Goal: Task Accomplishment & Management: Manage account settings

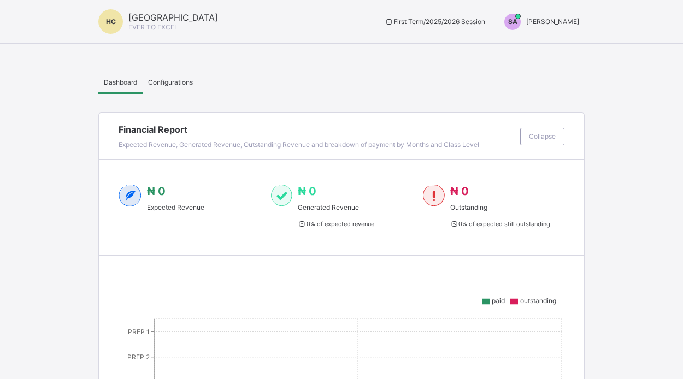
click at [521, 22] on div "SA" at bounding box center [512, 22] width 16 height 16
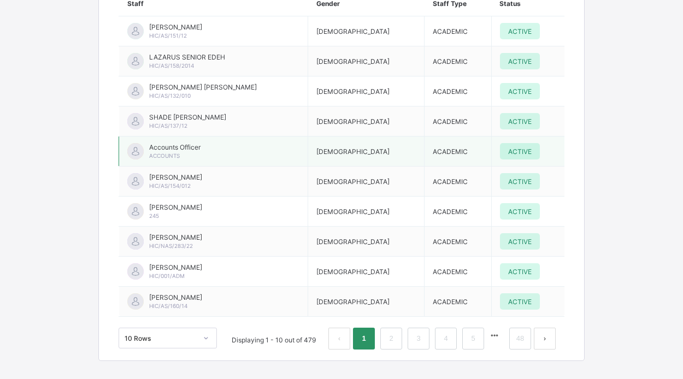
scroll to position [1949, 0]
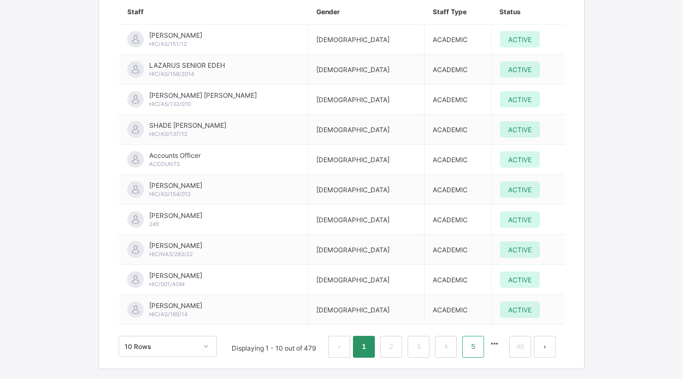
click at [474, 340] on link "5" at bounding box center [473, 347] width 10 height 14
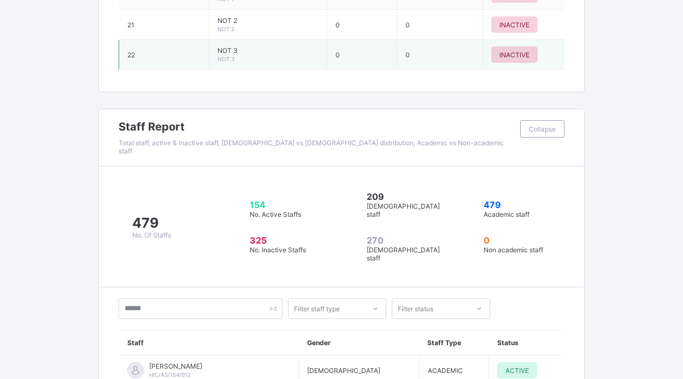
scroll to position [1629, 0]
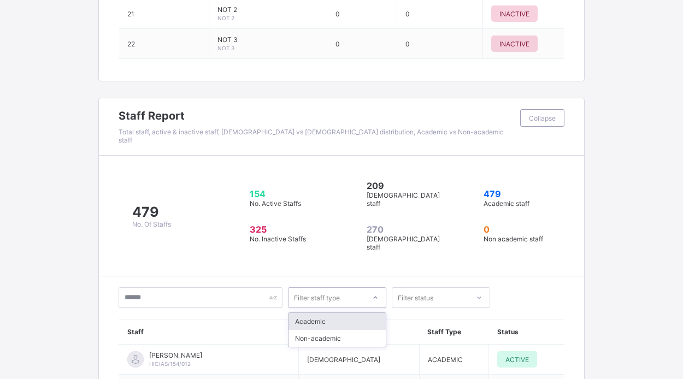
click at [316, 287] on div "Filter staff type" at bounding box center [317, 297] width 46 height 21
click at [406, 287] on div "Filter status" at bounding box center [416, 297] width 36 height 21
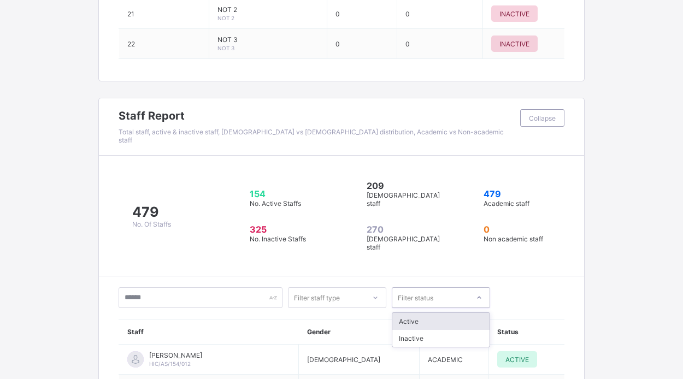
click at [409, 313] on div "Active" at bounding box center [440, 321] width 97 height 17
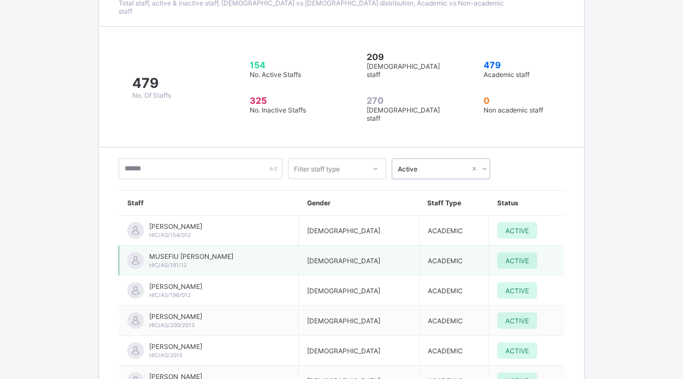
scroll to position [1750, 0]
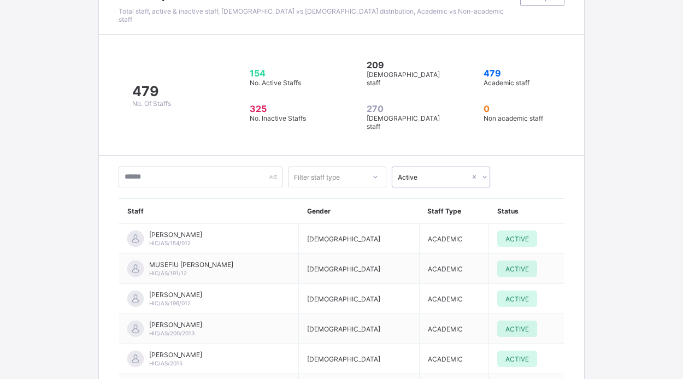
click at [434, 169] on div "Active" at bounding box center [430, 176] width 76 height 15
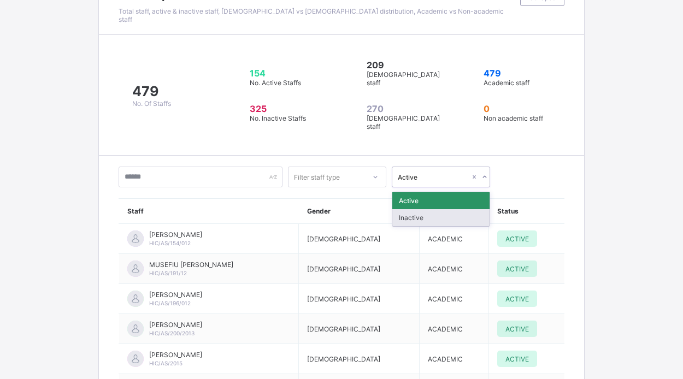
click at [431, 209] on div "Inactive" at bounding box center [440, 217] width 97 height 17
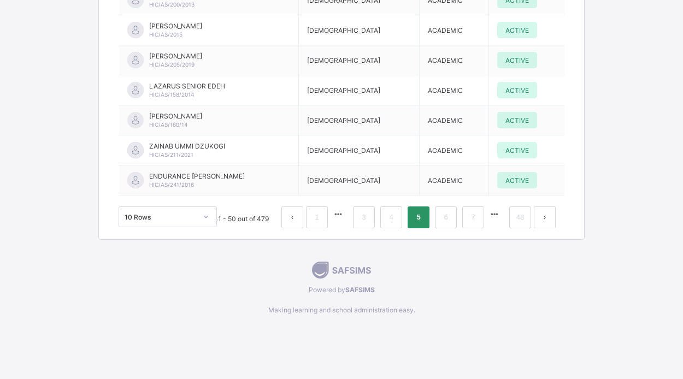
scroll to position [2078, 0]
click at [473, 208] on li "7" at bounding box center [473, 219] width 22 height 22
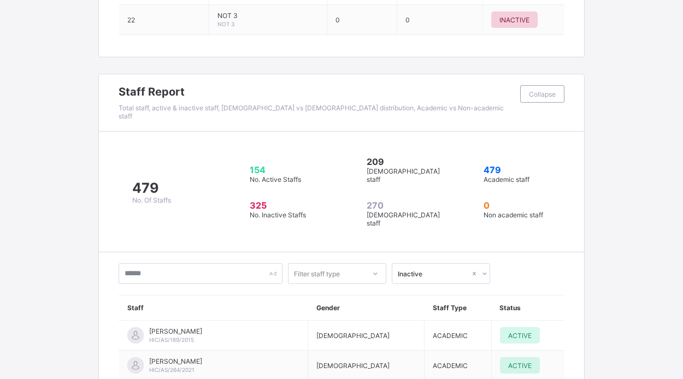
scroll to position [1717, 0]
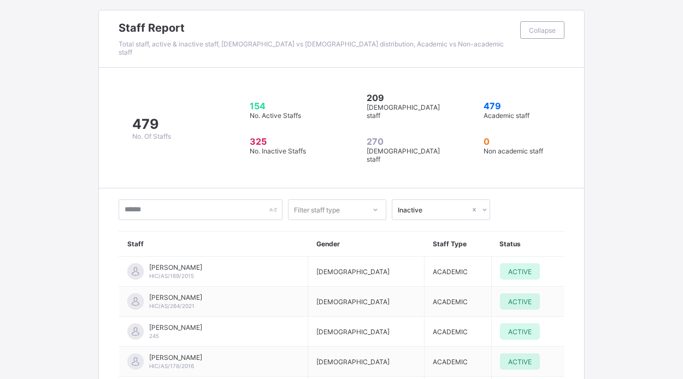
click at [349, 202] on div "Filter staff type" at bounding box center [326, 209] width 76 height 15
click at [330, 225] on div "Academic" at bounding box center [336, 233] width 97 height 17
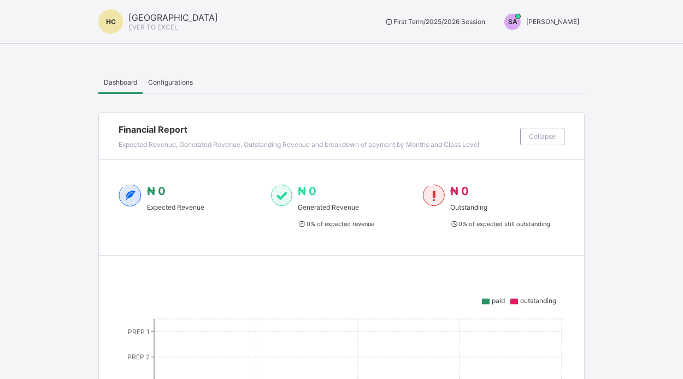
scroll to position [0, 0]
click at [184, 84] on span "Configurations" at bounding box center [170, 82] width 45 height 8
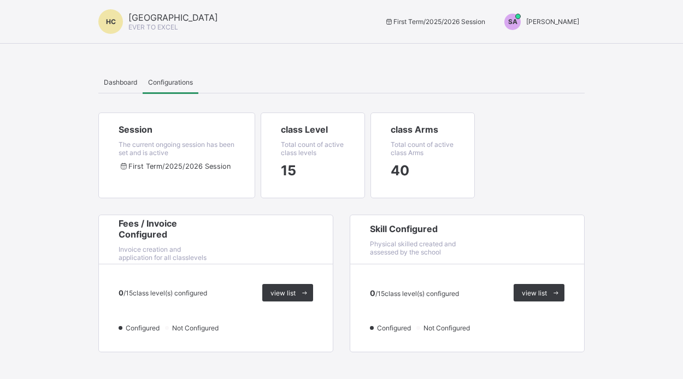
click at [123, 80] on span "Dashboard" at bounding box center [120, 82] width 33 height 8
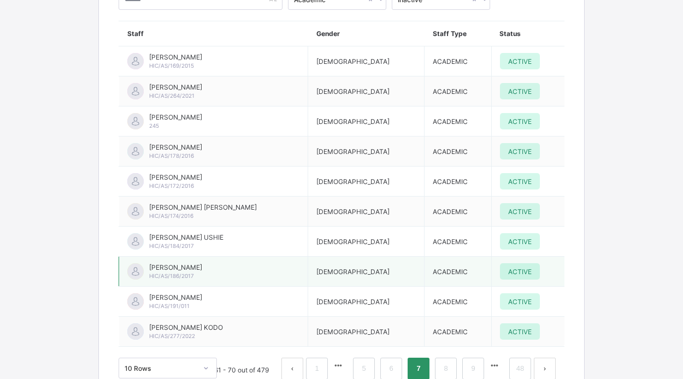
scroll to position [1927, 0]
click at [523, 362] on link "48" at bounding box center [520, 369] width 14 height 14
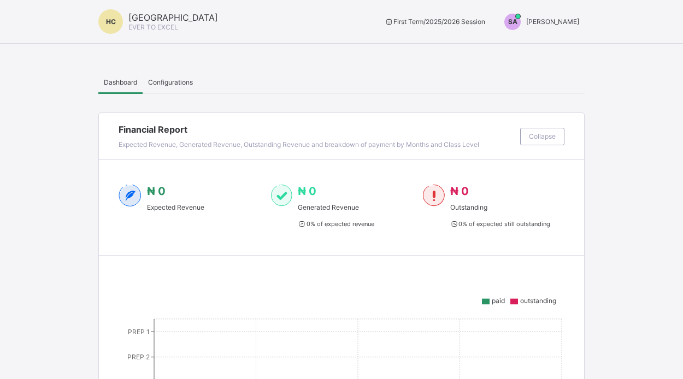
scroll to position [0, 0]
click at [514, 20] on span "SA" at bounding box center [512, 21] width 9 height 8
click at [529, 47] on span "Switch to Admin View" at bounding box center [538, 46] width 83 height 13
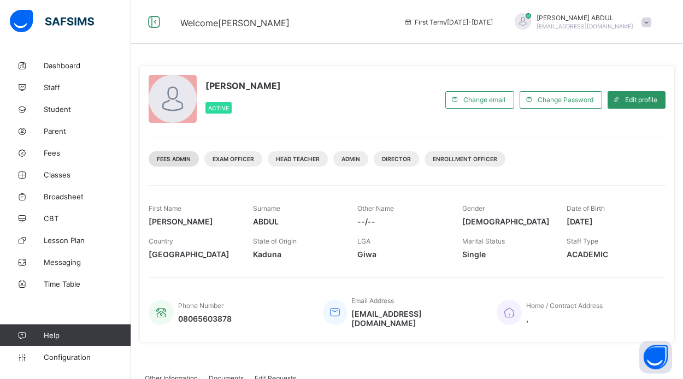
click at [185, 161] on span "Fees Admin" at bounding box center [174, 159] width 34 height 7
click at [184, 161] on span "Fees Admin" at bounding box center [174, 159] width 34 height 7
click at [225, 159] on span "Exam Officer" at bounding box center [234, 159] width 42 height 7
click at [643, 101] on span "Edit profile" at bounding box center [641, 100] width 32 height 8
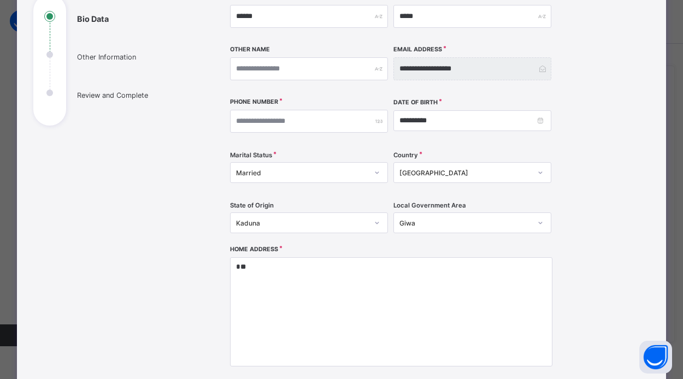
scroll to position [132, 0]
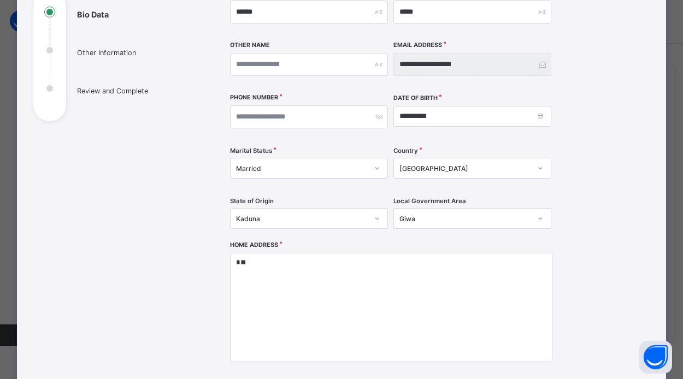
click at [356, 220] on div "Kaduna" at bounding box center [309, 218] width 158 height 21
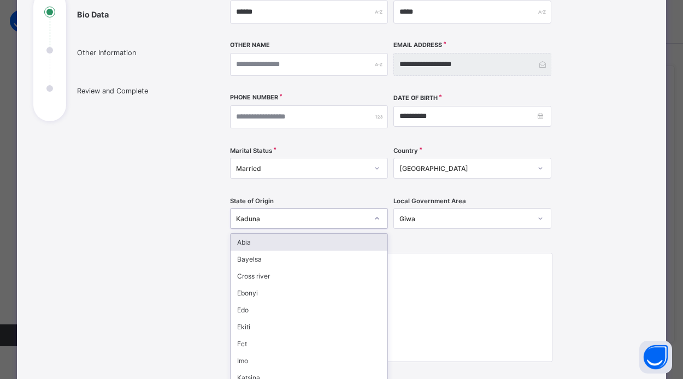
scroll to position [156, 0]
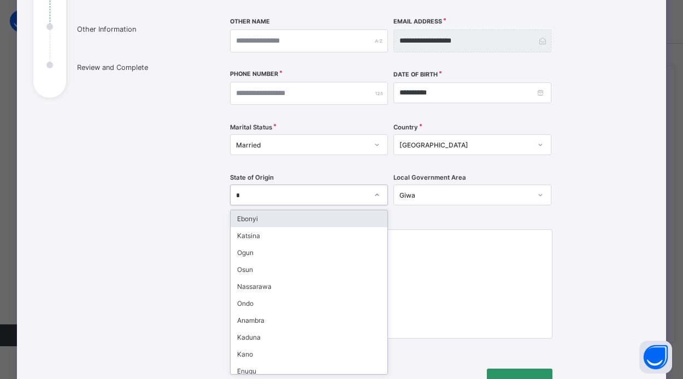
type input "**"
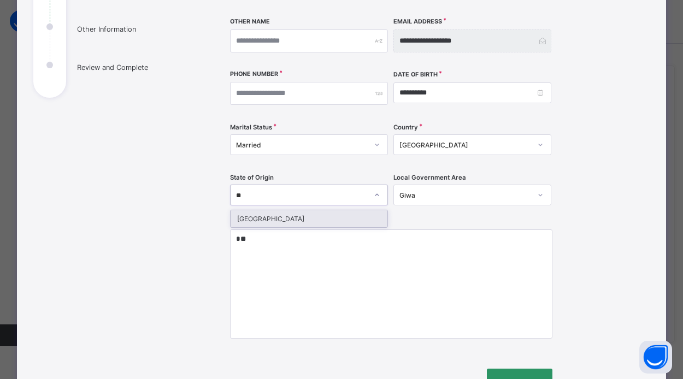
click at [370, 226] on div "[GEOGRAPHIC_DATA]" at bounding box center [309, 218] width 157 height 17
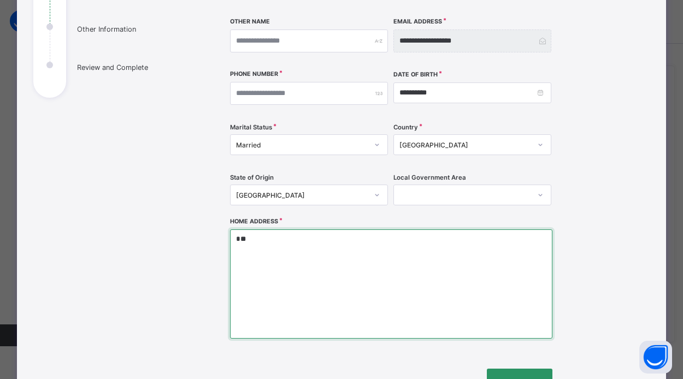
click at [377, 272] on textarea "*" at bounding box center [391, 283] width 322 height 109
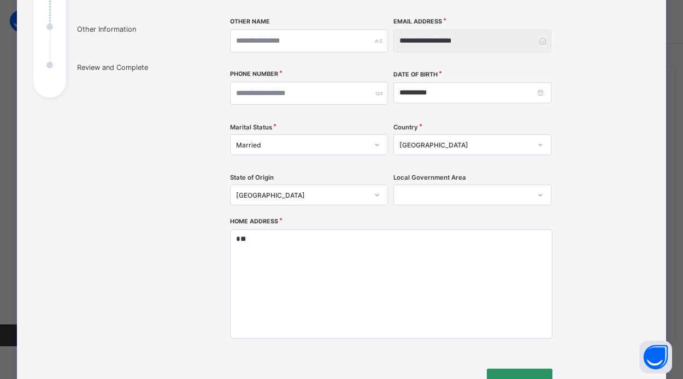
click at [438, 191] on div at bounding box center [462, 194] width 136 height 15
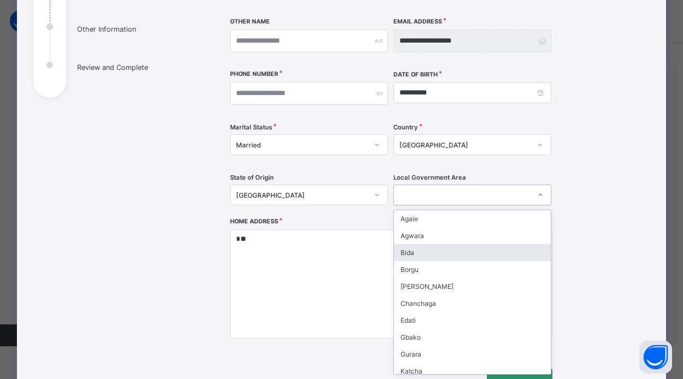
click at [415, 253] on div "Bida" at bounding box center [472, 252] width 157 height 17
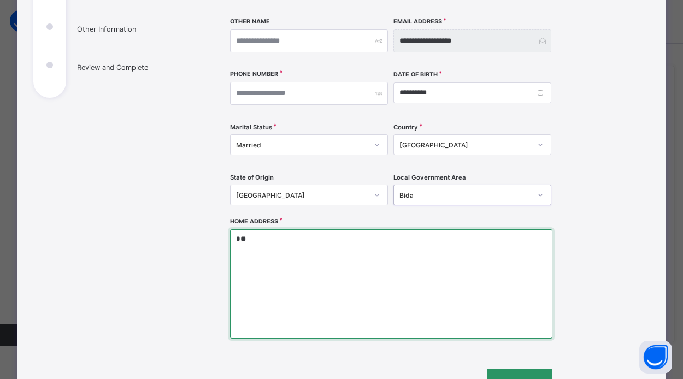
click at [402, 255] on textarea "*" at bounding box center [391, 283] width 322 height 109
type textarea "*"
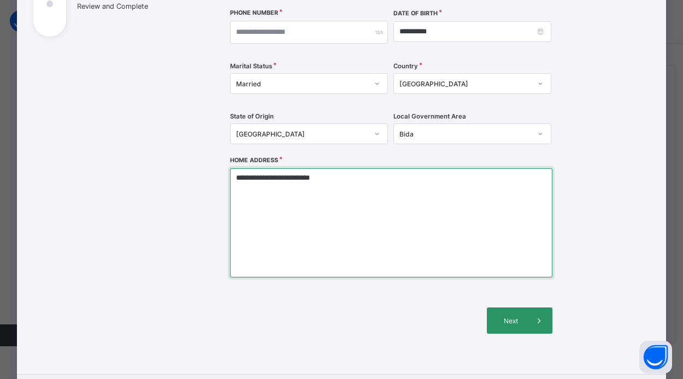
scroll to position [225, 0]
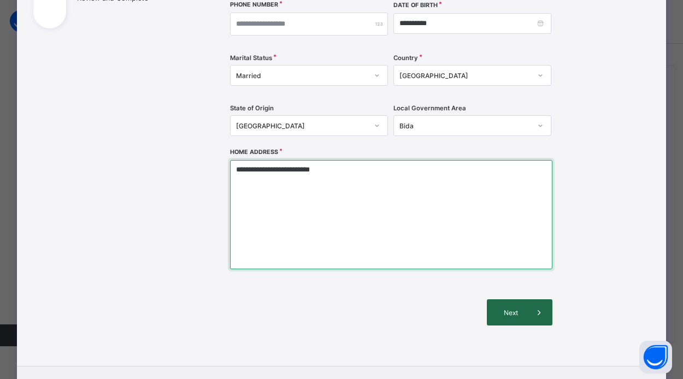
type textarea "**********"
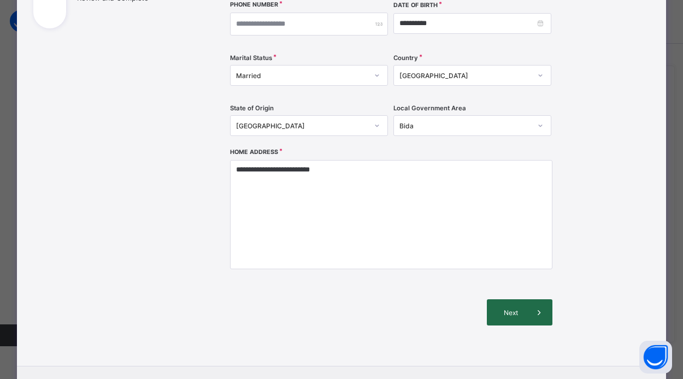
click at [523, 316] on span "Next" at bounding box center [510, 313] width 31 height 8
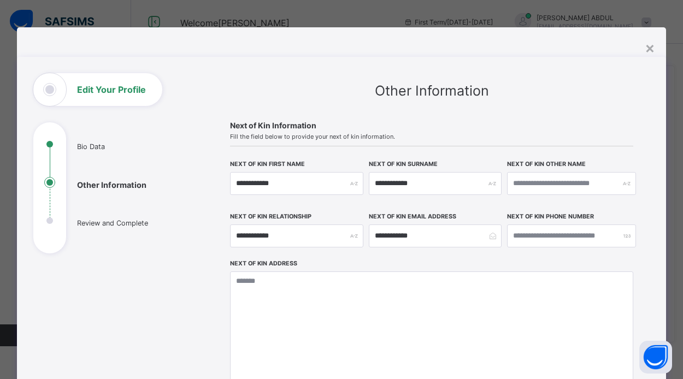
scroll to position [0, 0]
type input "**********"
type input "*********"
type input "********"
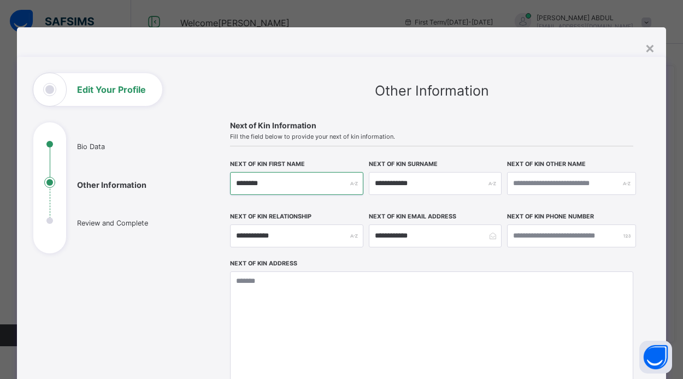
type input "*******"
type input "******"
type input "*****"
type input "***"
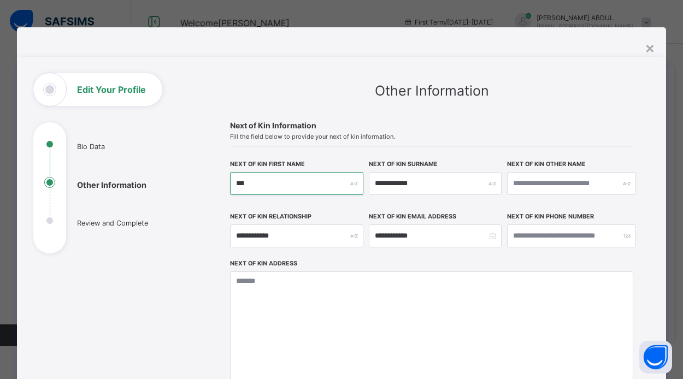
type input "**"
type input "*"
click at [351, 187] on input "text" at bounding box center [296, 183] width 133 height 23
type input "*"
type input "**"
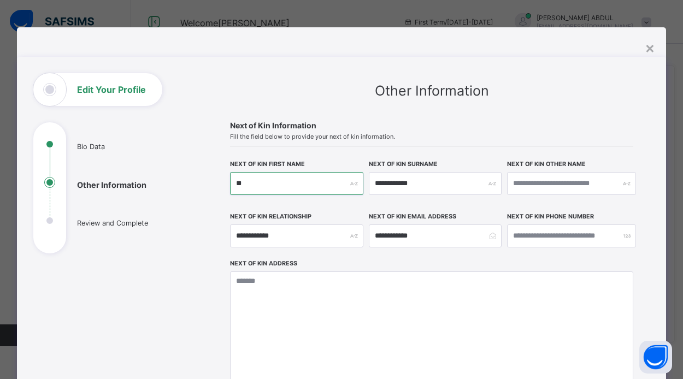
type input "***"
type input "****"
type input "*****"
type input "*"
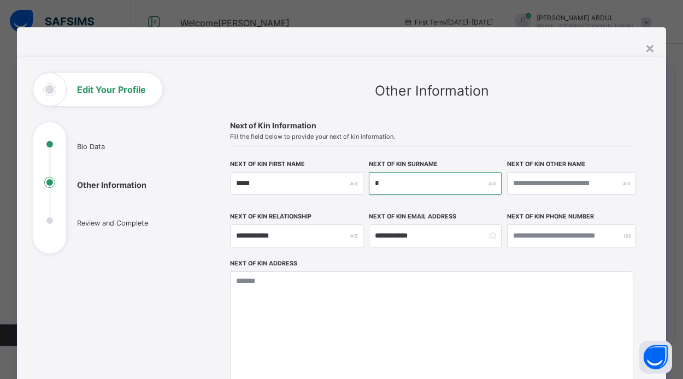
type input "**"
type input "***"
type input "****"
type input "*****"
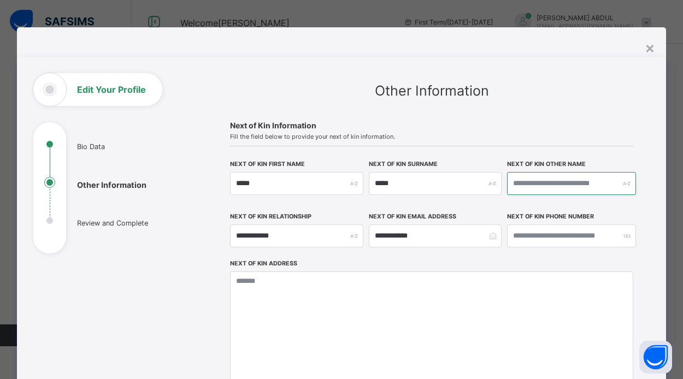
type input "*"
type input "**"
type input "***"
type input "****"
type input "*****"
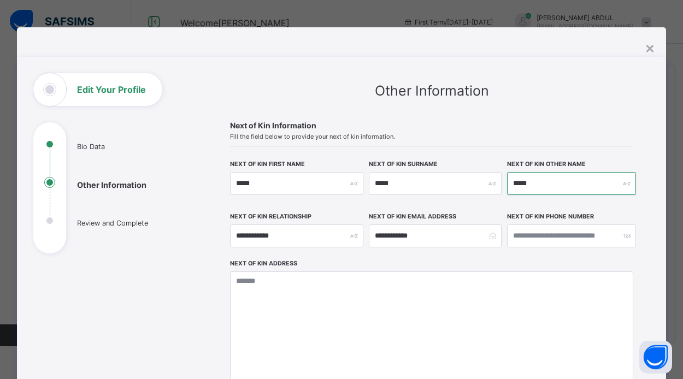
type input "*****"
click at [302, 240] on input "**********" at bounding box center [296, 236] width 133 height 23
type input "**********"
type input "*********"
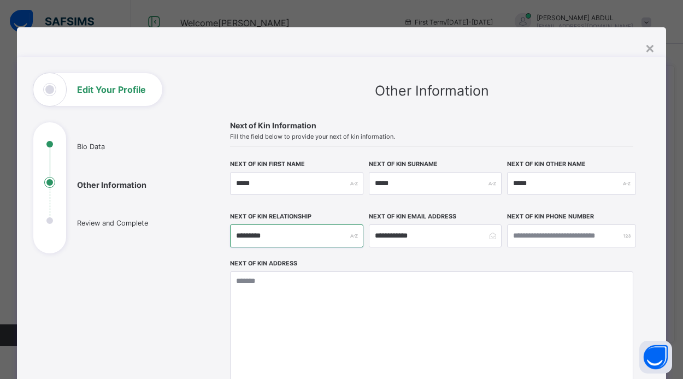
type input "********"
type input "*******"
type input "******"
type input "*****"
type input "***"
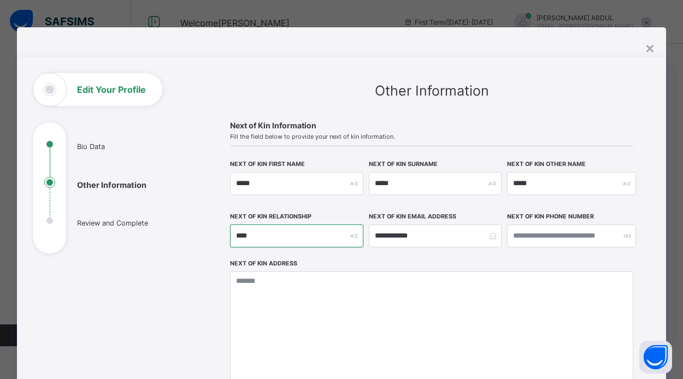
type input "***"
type input "**"
type input "*"
type input "**"
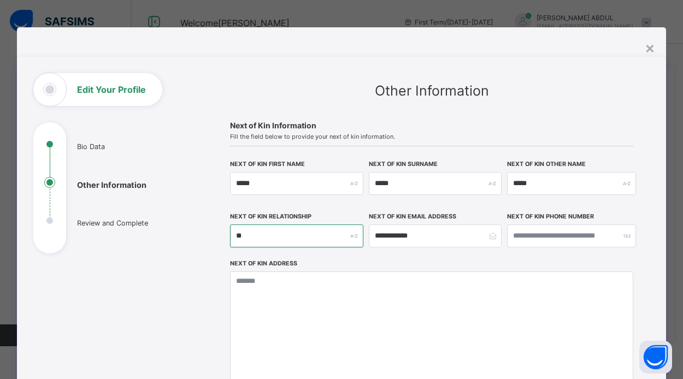
type input "***"
type input "****"
type input "*****"
type input "******"
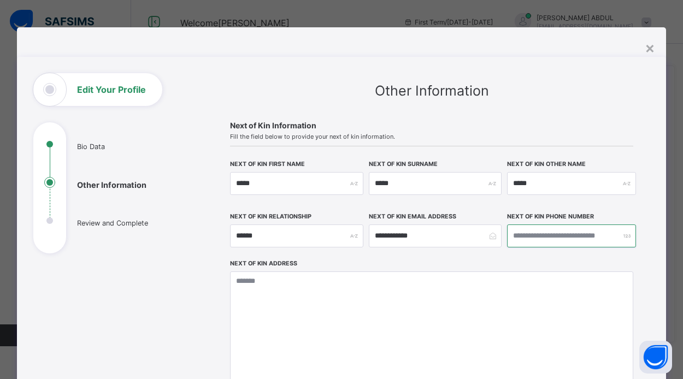
click at [523, 242] on input "number" at bounding box center [571, 236] width 129 height 23
type input "**********"
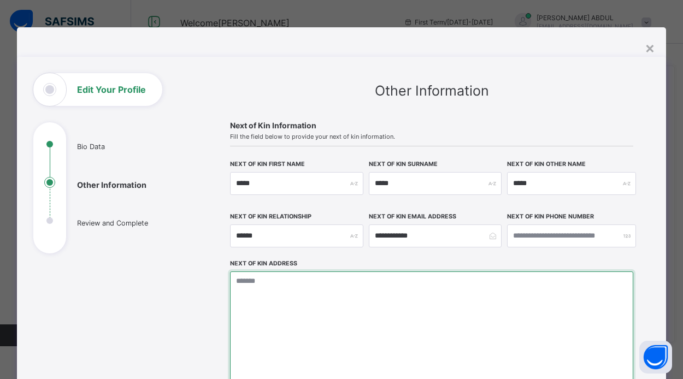
click at [413, 324] on textarea at bounding box center [431, 326] width 403 height 109
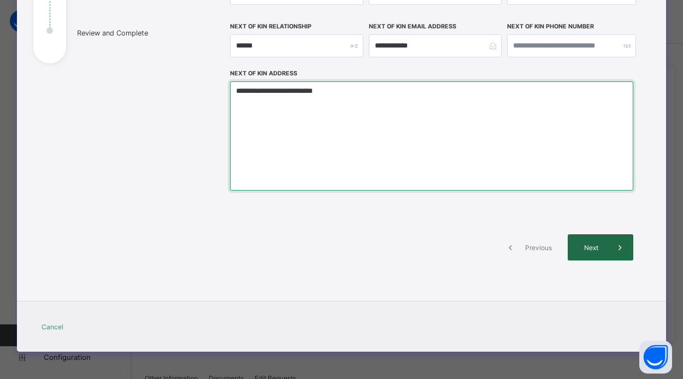
scroll to position [190, 0]
type textarea "**********"
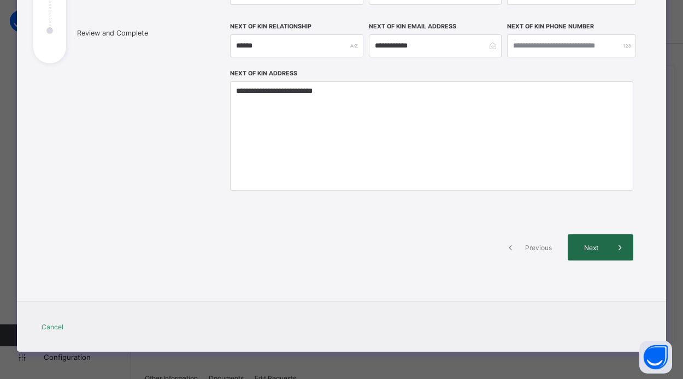
click at [600, 252] on div "Next" at bounding box center [601, 247] width 66 height 26
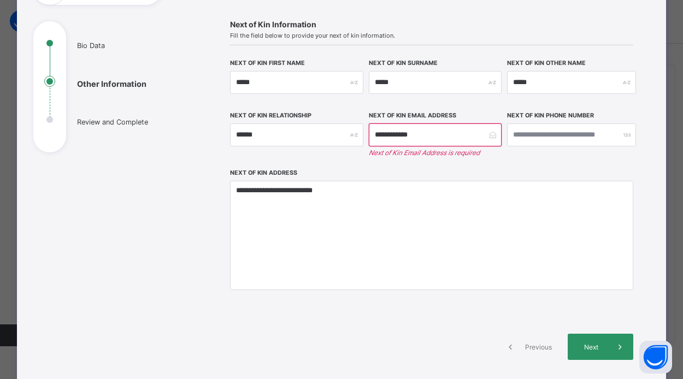
scroll to position [90, 0]
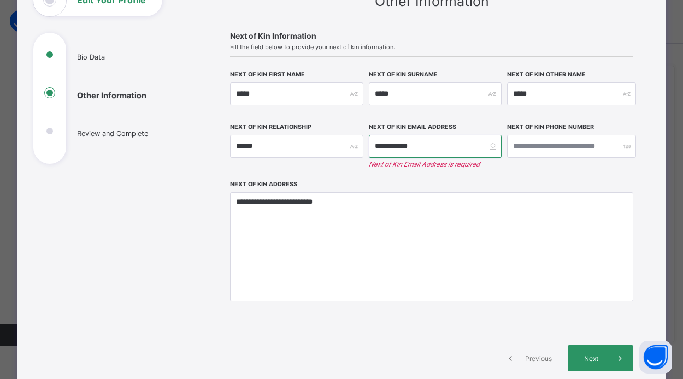
click at [459, 148] on input "**********" at bounding box center [435, 146] width 133 height 23
type input "*"
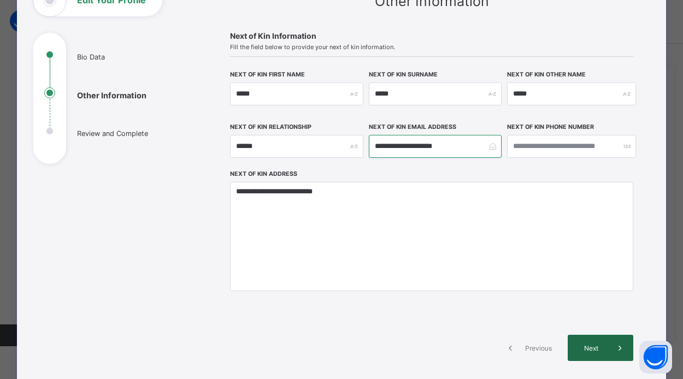
type input "**********"
click at [607, 352] on span at bounding box center [620, 348] width 26 height 26
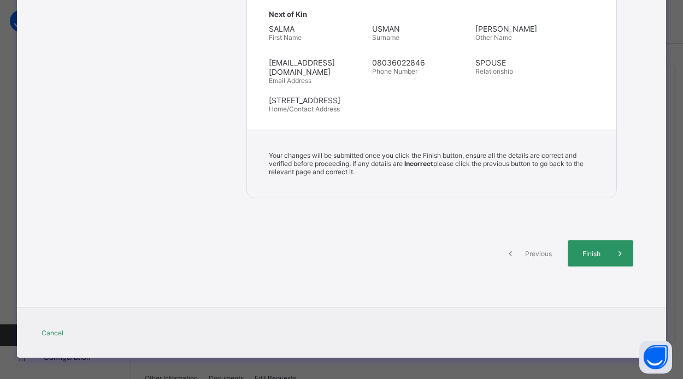
scroll to position [433, 0]
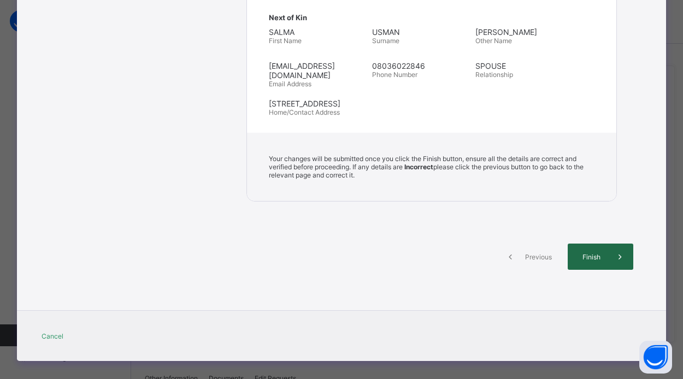
click at [596, 253] on span "Finish" at bounding box center [591, 257] width 31 height 8
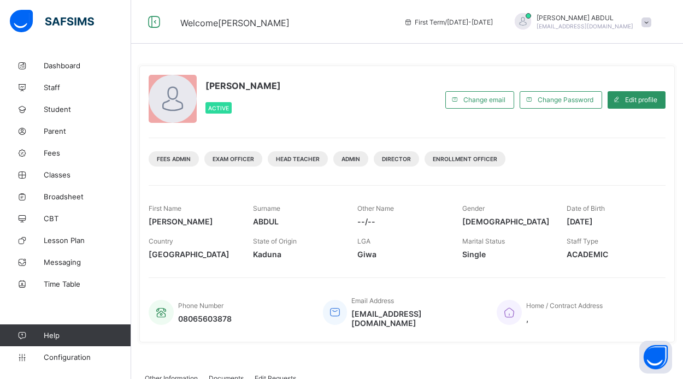
scroll to position [0, 0]
click at [51, 69] on span "Dashboard" at bounding box center [87, 65] width 87 height 9
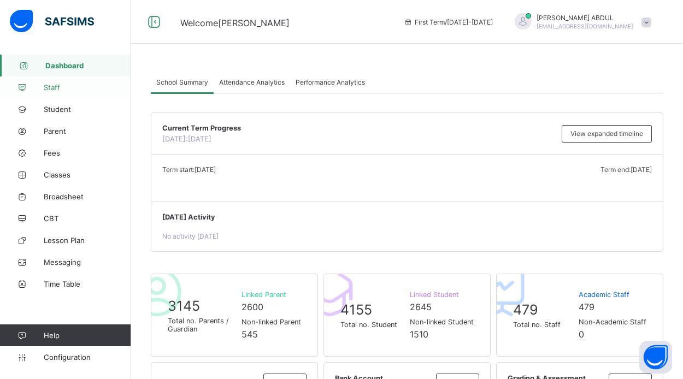
click at [58, 90] on span "Staff" at bounding box center [87, 87] width 87 height 9
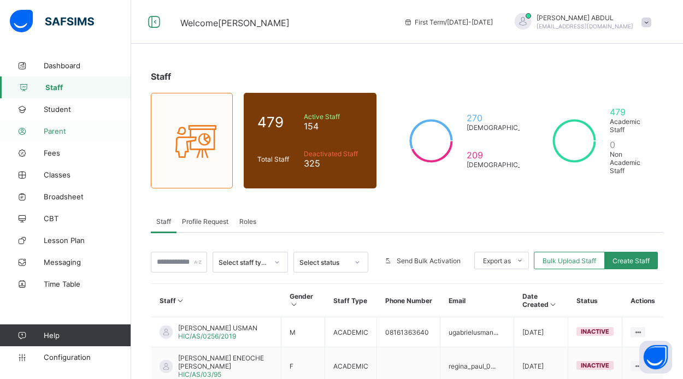
click at [59, 126] on link "Parent" at bounding box center [65, 131] width 131 height 22
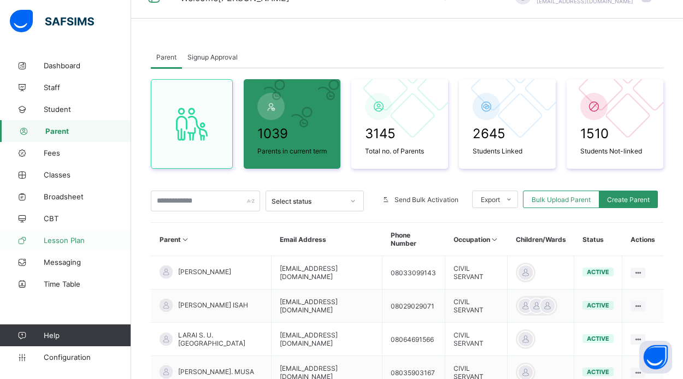
scroll to position [58, 0]
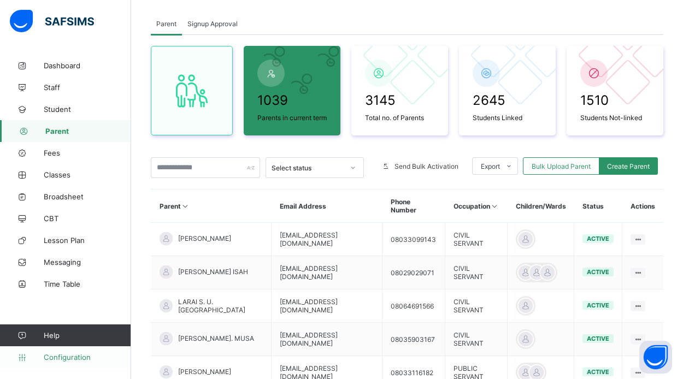
click at [77, 355] on span "Configuration" at bounding box center [87, 357] width 87 height 9
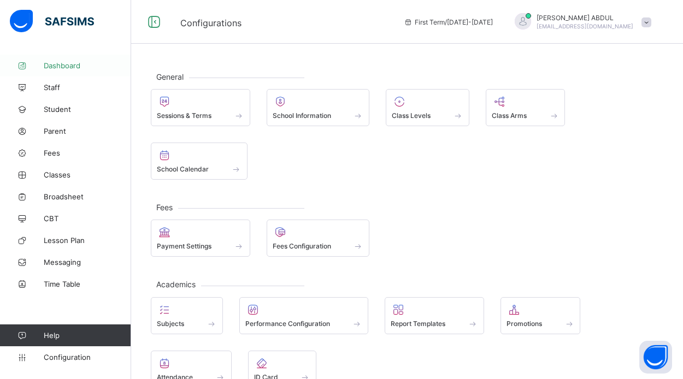
click at [53, 74] on link "Dashboard" at bounding box center [65, 66] width 131 height 22
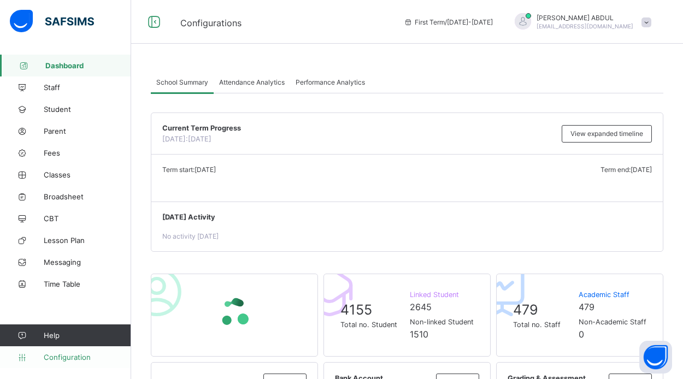
click at [75, 357] on span "Configuration" at bounding box center [87, 357] width 87 height 9
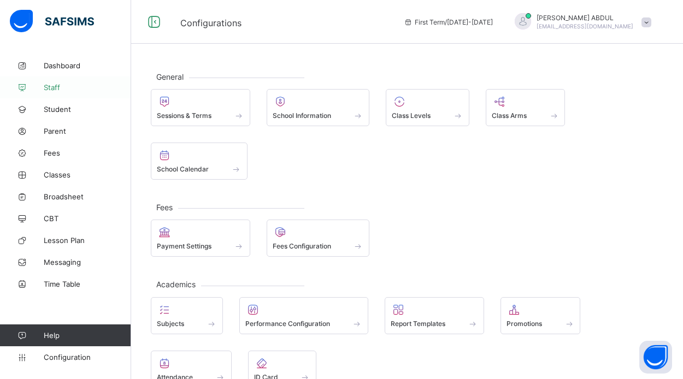
click at [51, 86] on span "Staff" at bounding box center [87, 87] width 87 height 9
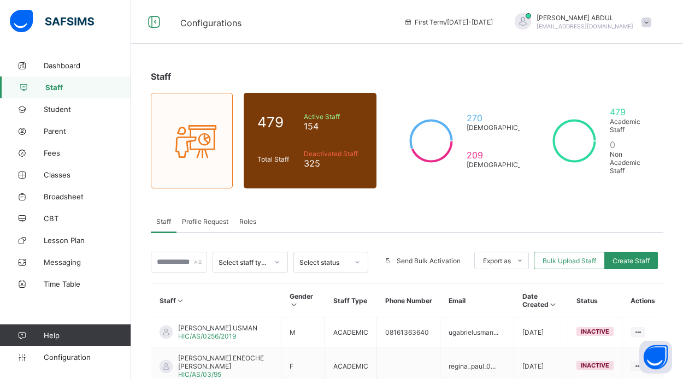
click at [218, 223] on span "Profile Request" at bounding box center [205, 221] width 46 height 8
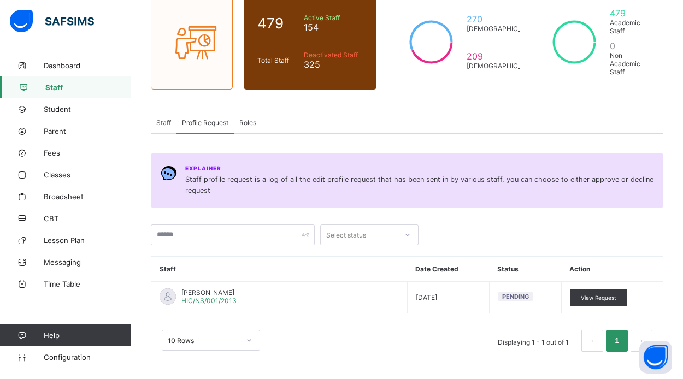
scroll to position [99, 0]
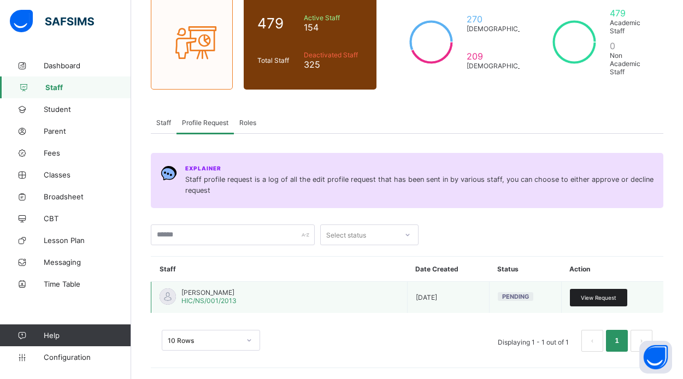
click at [591, 296] on span "View Request" at bounding box center [599, 297] width 36 height 7
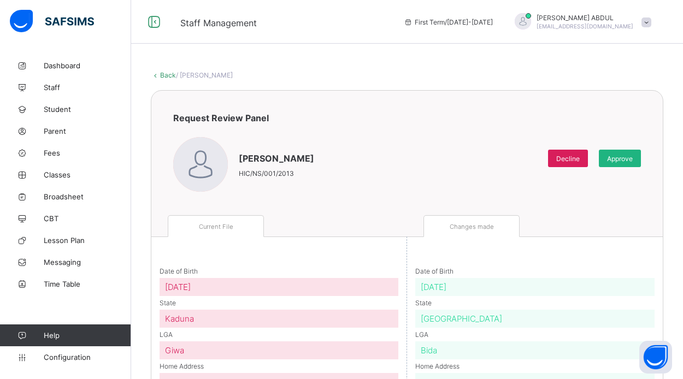
click at [626, 164] on div "Approve" at bounding box center [620, 158] width 42 height 17
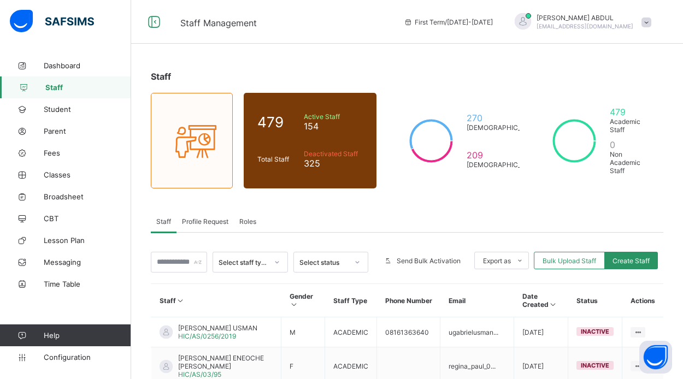
click at [593, 17] on span "[PERSON_NAME]" at bounding box center [584, 18] width 97 height 8
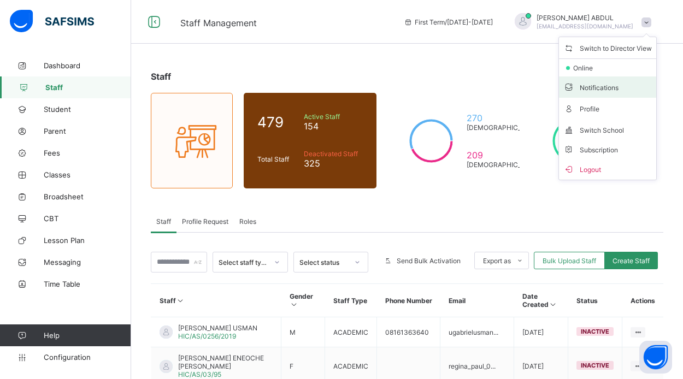
click at [615, 85] on span "Notifications" at bounding box center [607, 87] width 89 height 13
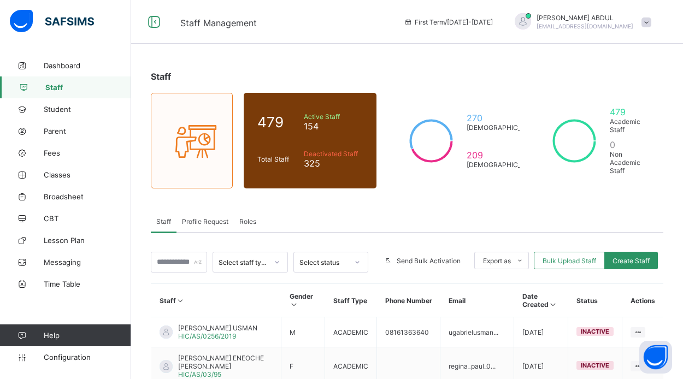
click at [600, 20] on span "[PERSON_NAME]" at bounding box center [584, 18] width 97 height 8
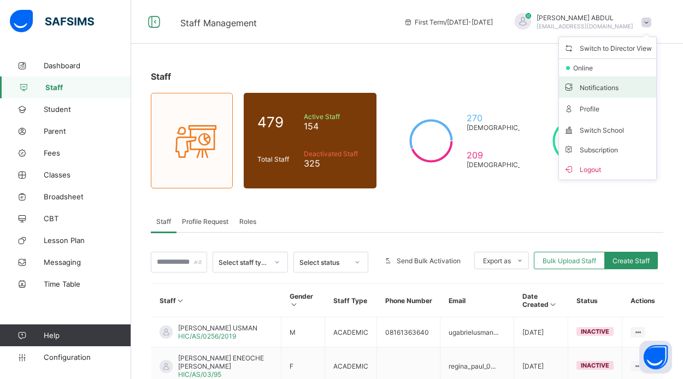
click at [605, 84] on span "Notifications" at bounding box center [607, 87] width 89 height 13
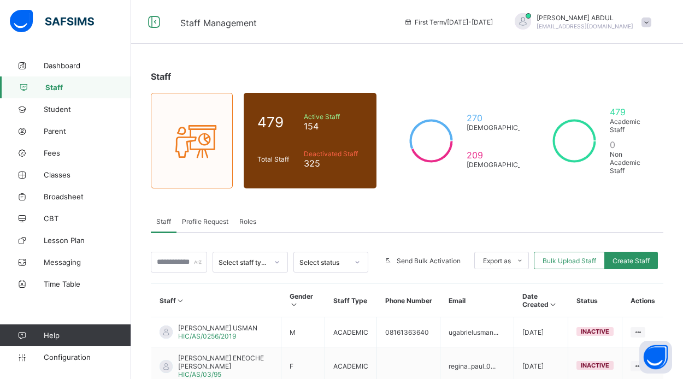
click at [604, 27] on span "[EMAIL_ADDRESS][DOMAIN_NAME]" at bounding box center [584, 26] width 97 height 7
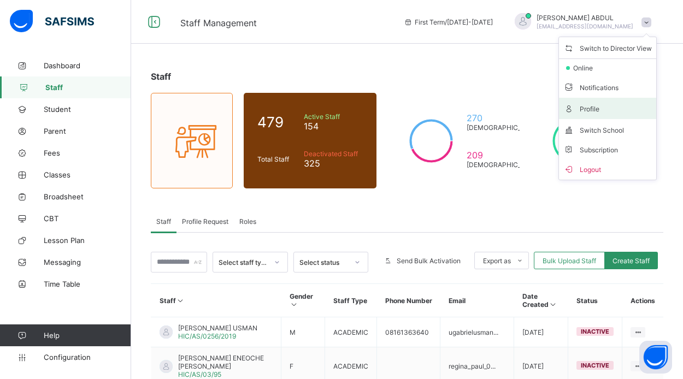
click at [595, 105] on span "Profile" at bounding box center [607, 108] width 89 height 13
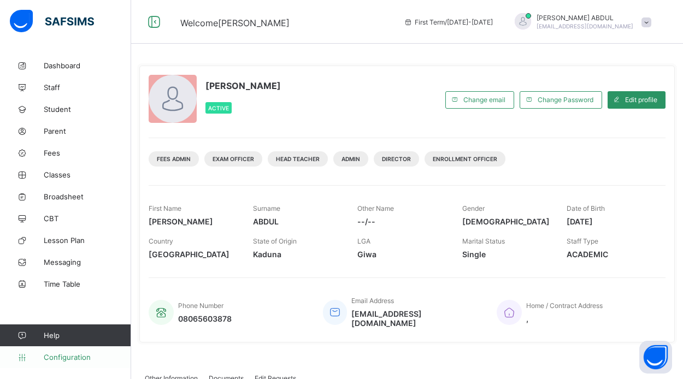
click at [97, 358] on span "Configuration" at bounding box center [87, 357] width 87 height 9
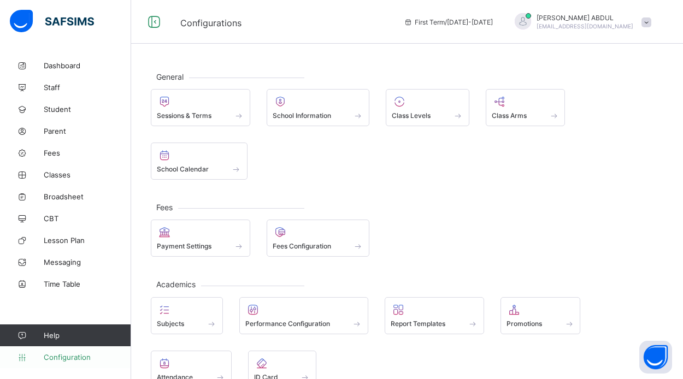
click at [89, 359] on span "Configuration" at bounding box center [87, 357] width 87 height 9
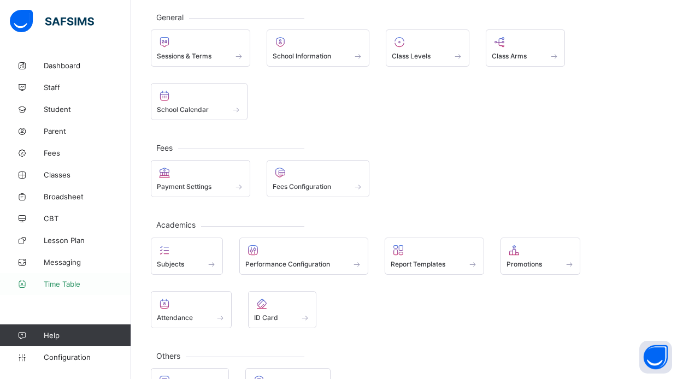
scroll to position [81, 0]
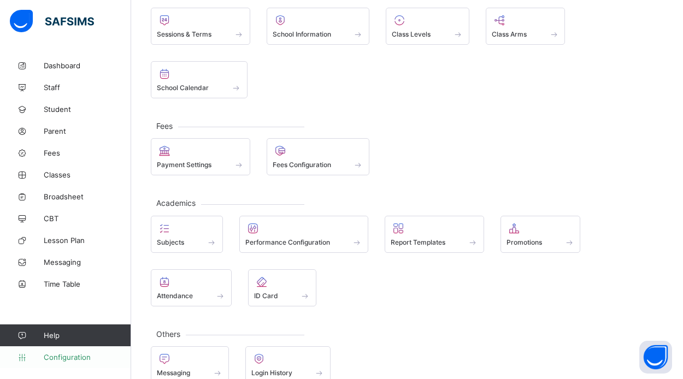
click at [70, 355] on span "Configuration" at bounding box center [87, 357] width 87 height 9
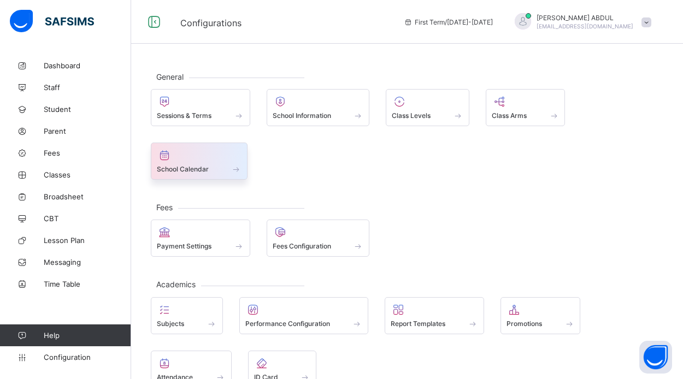
scroll to position [0, 0]
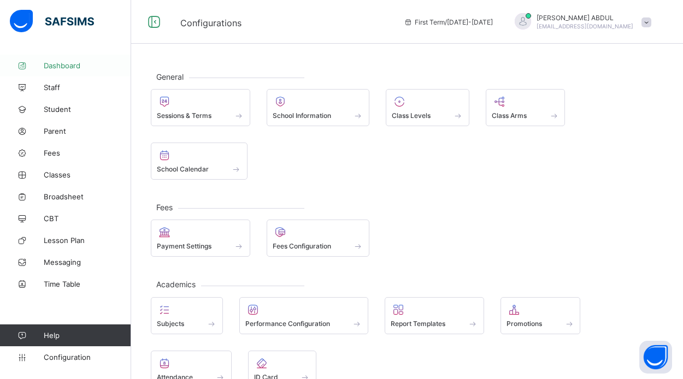
click at [66, 64] on span "Dashboard" at bounding box center [87, 65] width 87 height 9
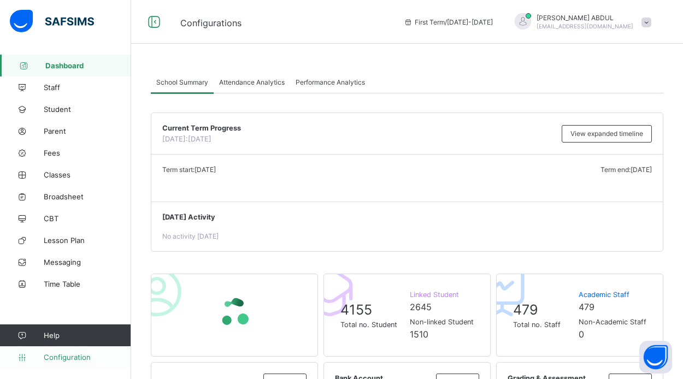
click at [77, 356] on span "Configuration" at bounding box center [87, 357] width 87 height 9
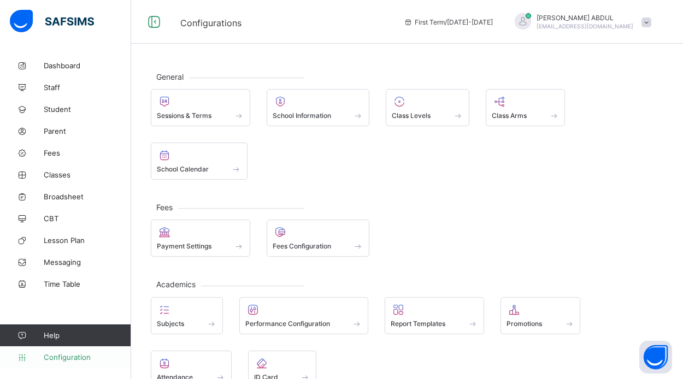
click at [80, 353] on span "Configuration" at bounding box center [87, 357] width 87 height 9
click at [57, 68] on span "Dashboard" at bounding box center [87, 65] width 87 height 9
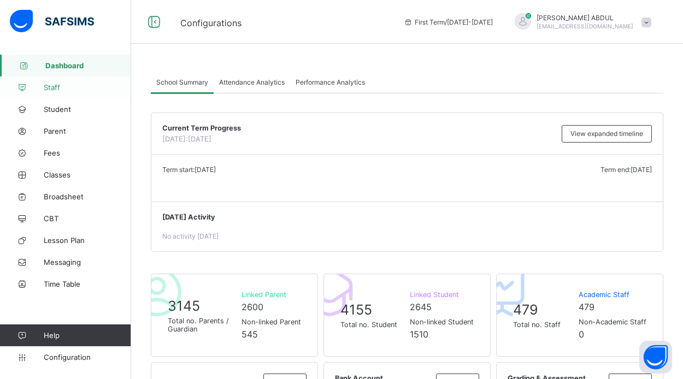
click at [62, 90] on span "Staff" at bounding box center [87, 87] width 87 height 9
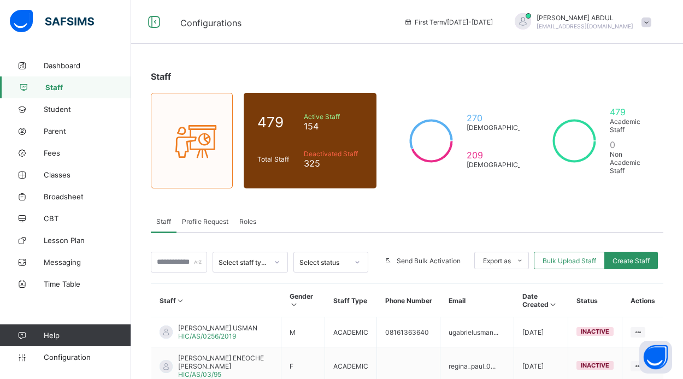
click at [194, 225] on span "Profile Request" at bounding box center [205, 221] width 46 height 8
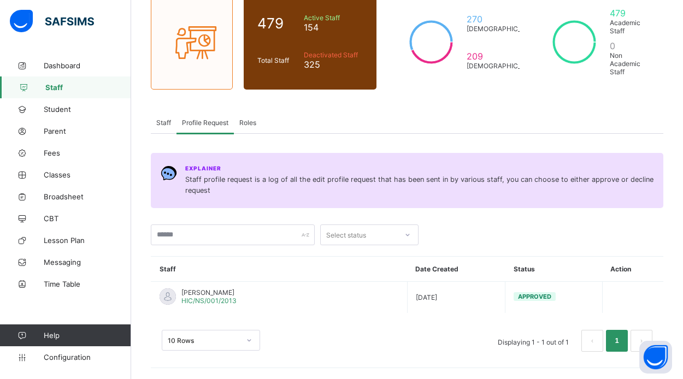
scroll to position [99, 0]
click at [247, 125] on span "Roles" at bounding box center [247, 123] width 17 height 8
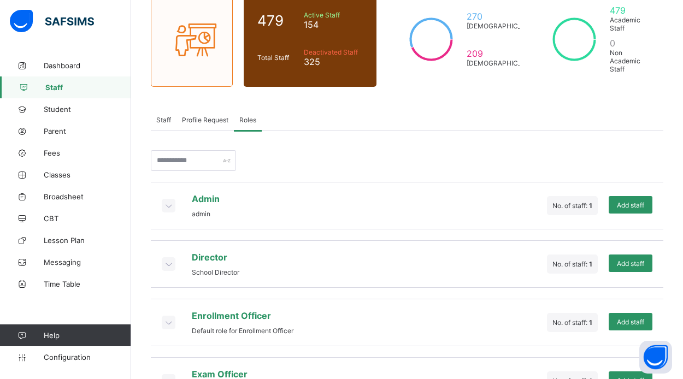
scroll to position [103, 0]
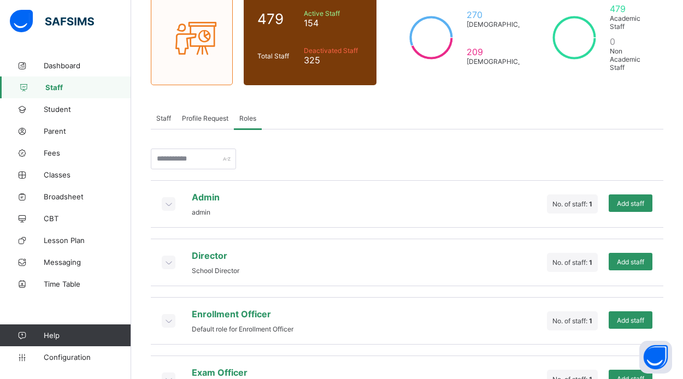
click at [167, 260] on icon at bounding box center [168, 262] width 12 height 11
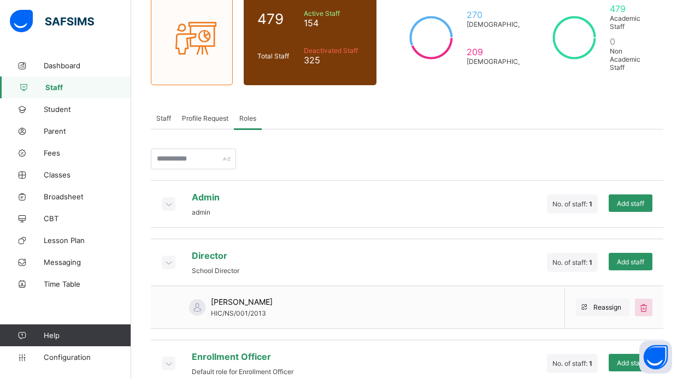
click at [167, 260] on icon at bounding box center [168, 262] width 12 height 11
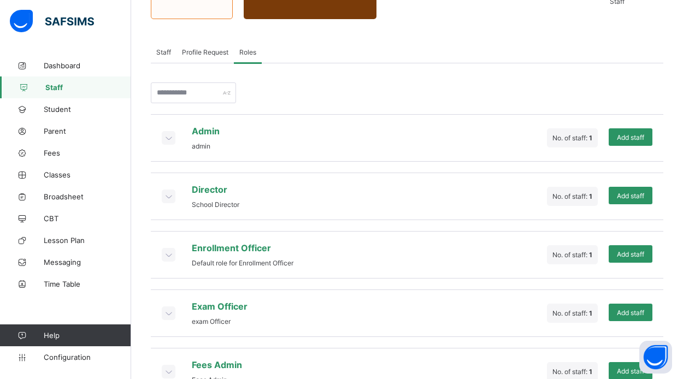
scroll to position [174, 0]
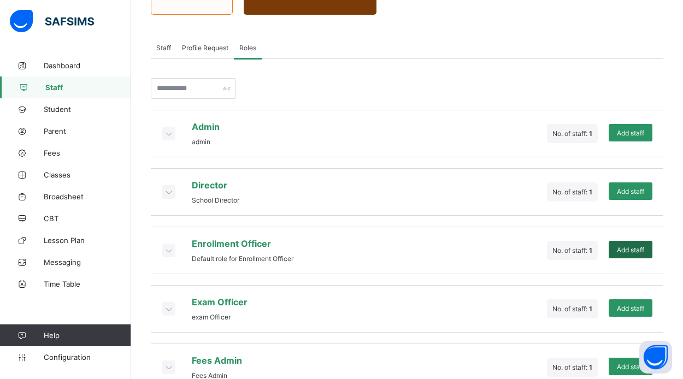
click at [625, 252] on span "Add staff" at bounding box center [630, 250] width 27 height 8
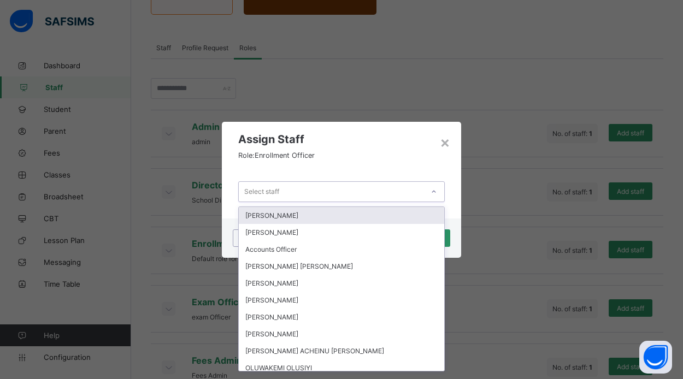
click at [421, 192] on div "Select staff" at bounding box center [331, 191] width 185 height 15
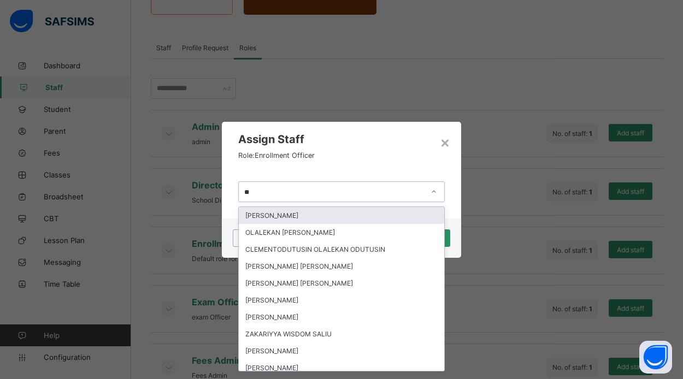
type input "***"
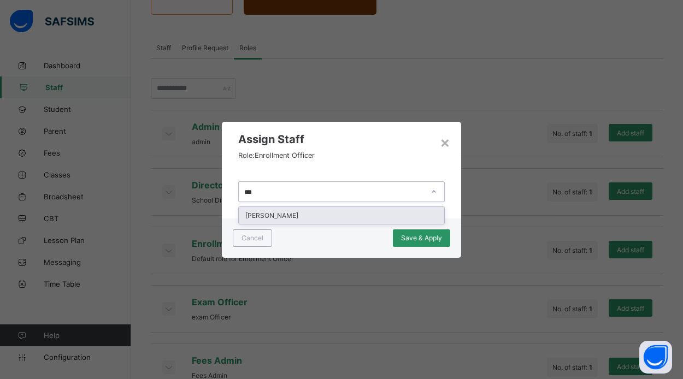
click at [404, 214] on div "[PERSON_NAME]" at bounding box center [341, 215] width 205 height 17
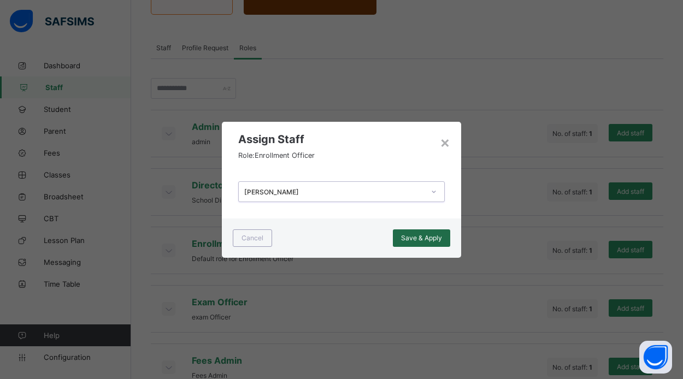
click at [421, 241] on span "Save & Apply" at bounding box center [421, 238] width 41 height 8
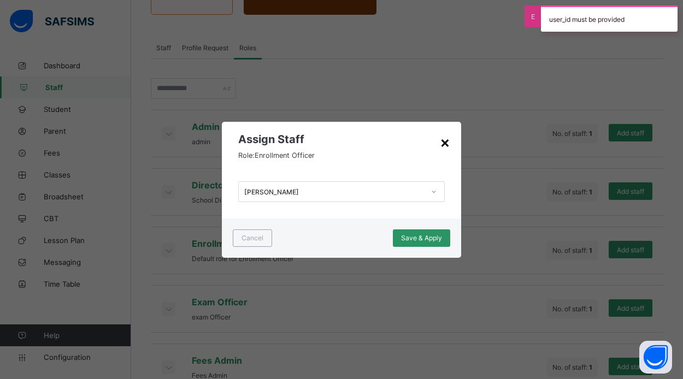
click at [449, 140] on div "×" at bounding box center [445, 142] width 10 height 19
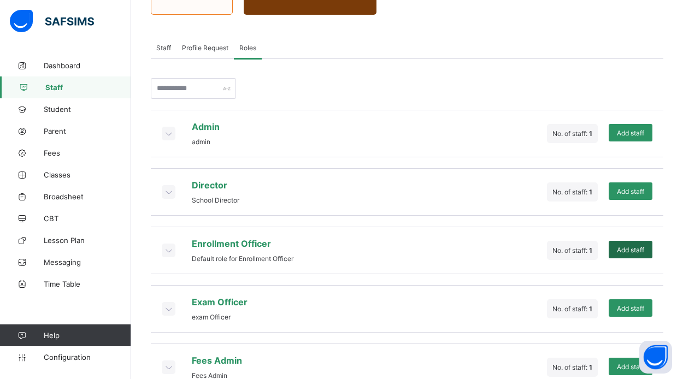
click at [624, 252] on span "Add staff" at bounding box center [630, 250] width 27 height 8
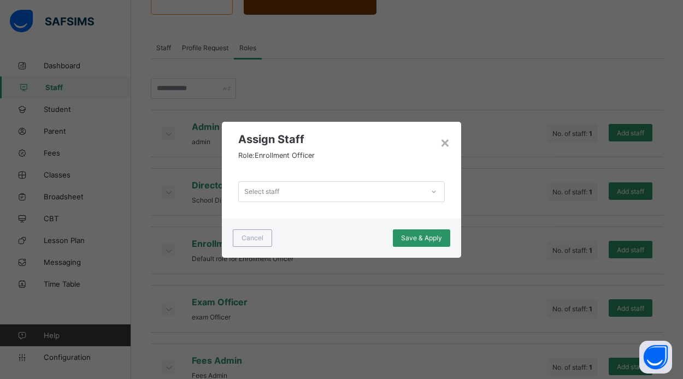
click at [381, 188] on div "Select staff" at bounding box center [331, 191] width 185 height 15
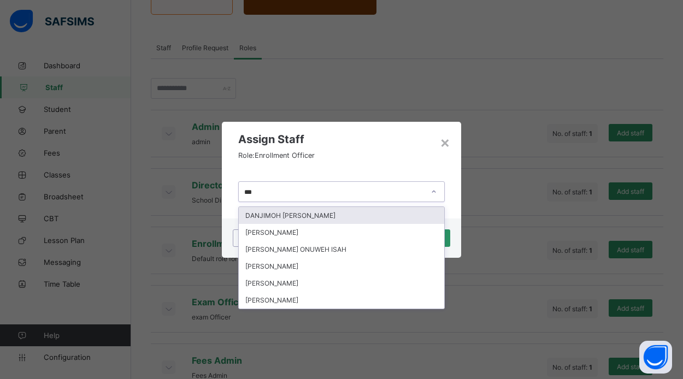
type input "****"
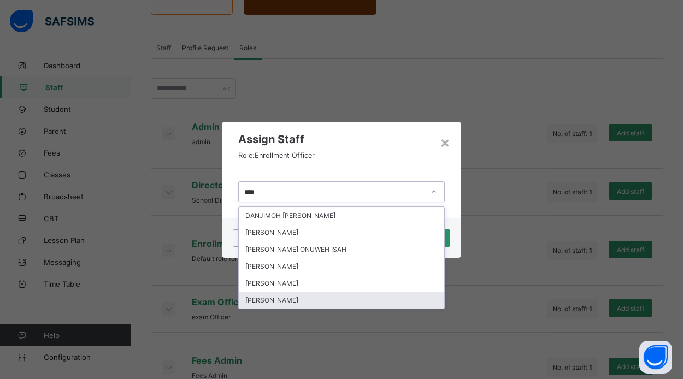
click at [293, 298] on div "[PERSON_NAME]" at bounding box center [341, 300] width 205 height 17
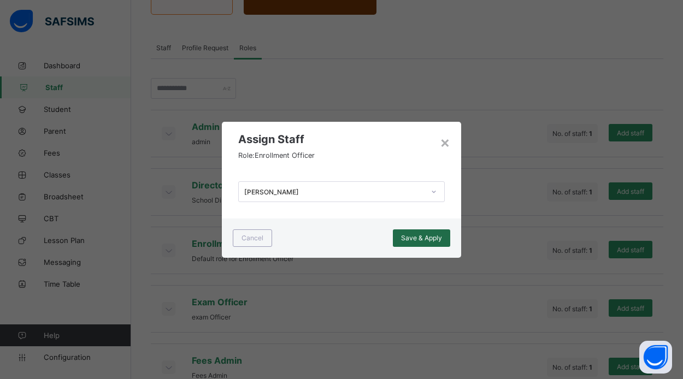
click at [404, 237] on span "Save & Apply" at bounding box center [421, 238] width 41 height 8
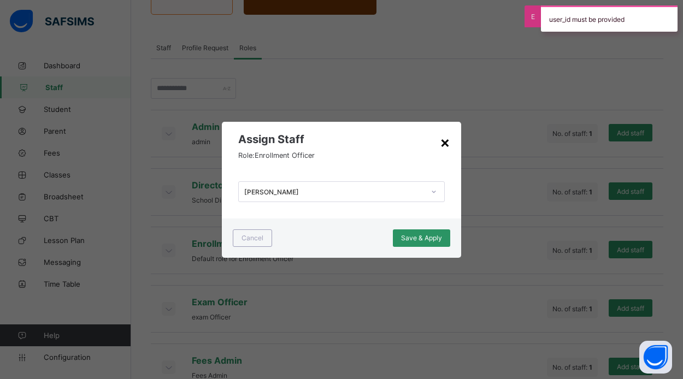
click at [446, 141] on div "×" at bounding box center [445, 142] width 10 height 19
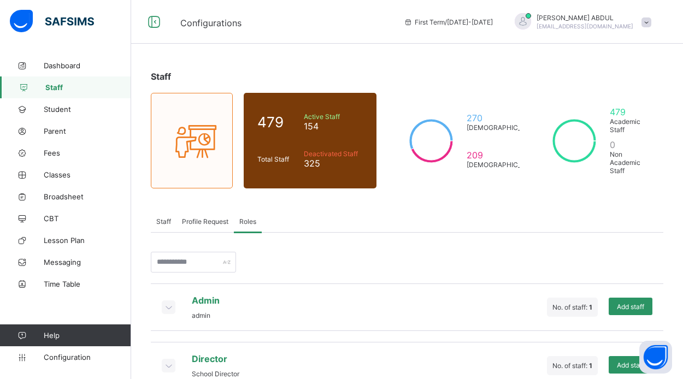
scroll to position [0, 0]
click at [201, 225] on span "Profile Request" at bounding box center [205, 221] width 46 height 8
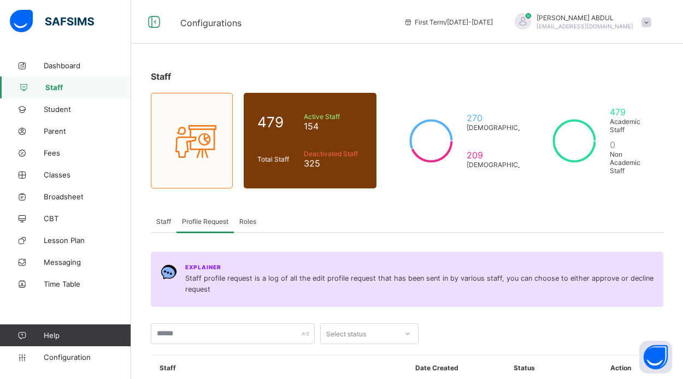
click at [166, 223] on span "Staff" at bounding box center [163, 221] width 15 height 8
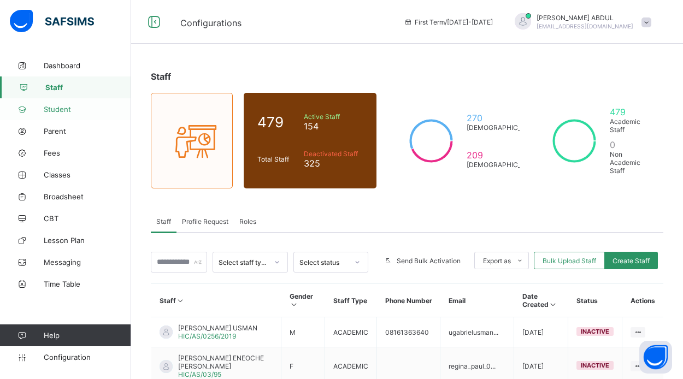
click at [64, 106] on span "Student" at bounding box center [87, 109] width 87 height 9
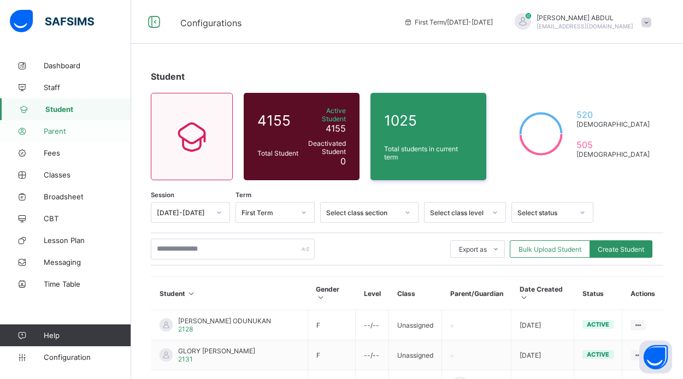
click at [61, 131] on span "Parent" at bounding box center [87, 131] width 87 height 9
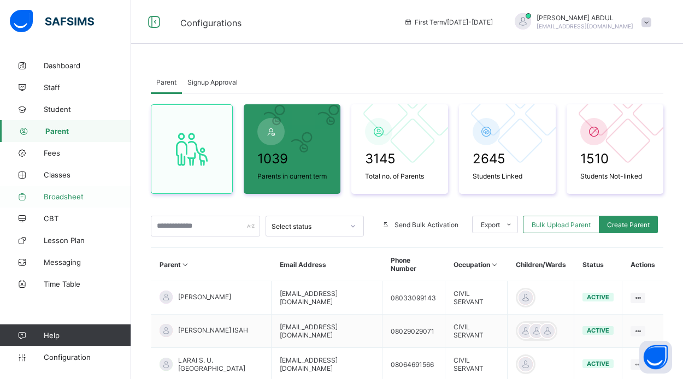
click at [85, 197] on span "Broadsheet" at bounding box center [87, 196] width 87 height 9
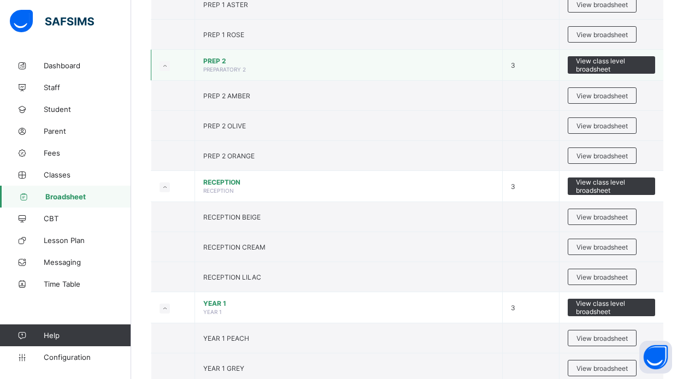
scroll to position [456, 0]
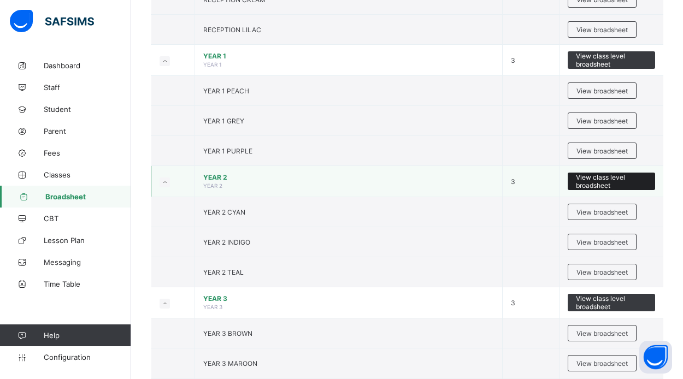
click at [603, 180] on span "View class level broadsheet" at bounding box center [611, 181] width 71 height 16
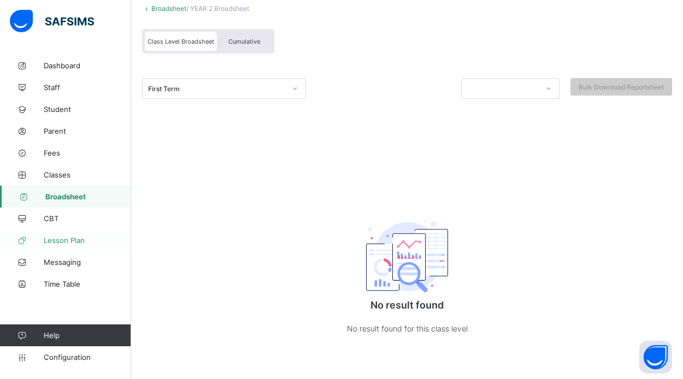
scroll to position [83, 0]
click at [79, 234] on link "Lesson Plan" at bounding box center [65, 240] width 131 height 22
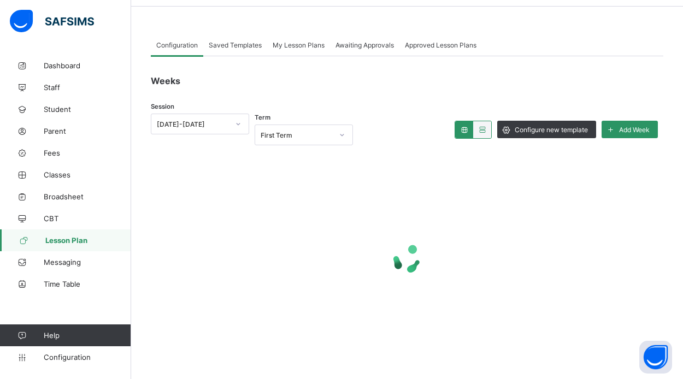
scroll to position [37, 0]
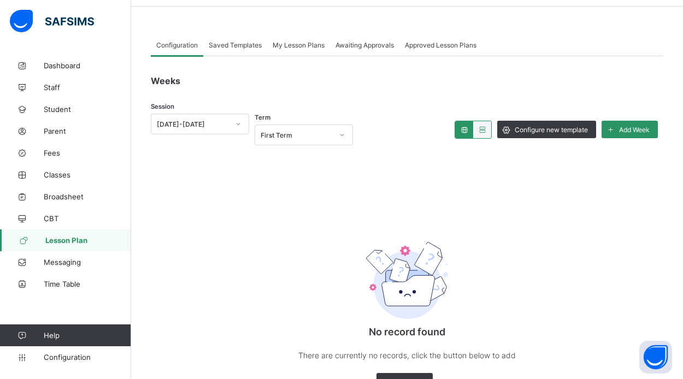
click at [252, 44] on span "Saved Templates" at bounding box center [235, 45] width 53 height 8
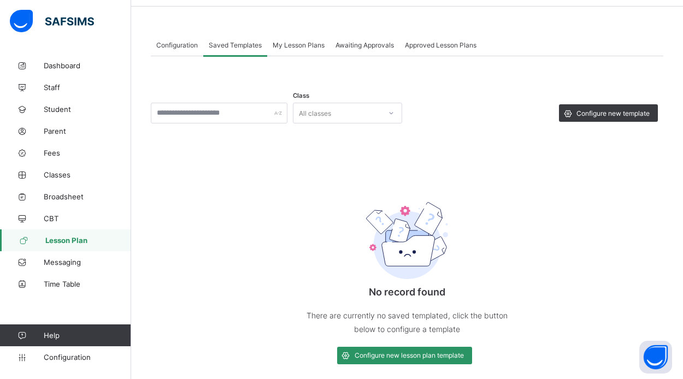
click at [317, 117] on div "All classes" at bounding box center [315, 113] width 32 height 21
click at [303, 52] on div "My Lesson Plans" at bounding box center [298, 44] width 63 height 22
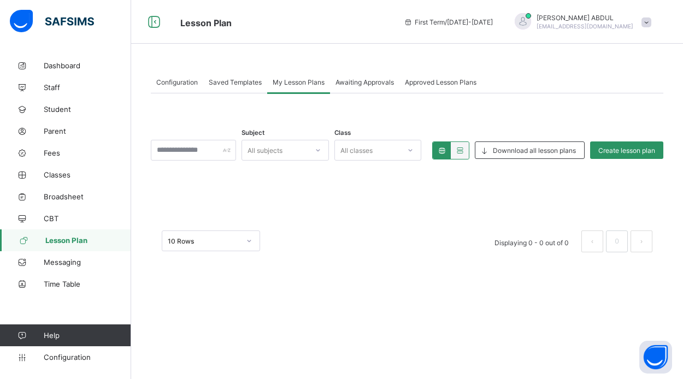
click at [352, 78] on span "Awaiting Approvals" at bounding box center [364, 82] width 58 height 8
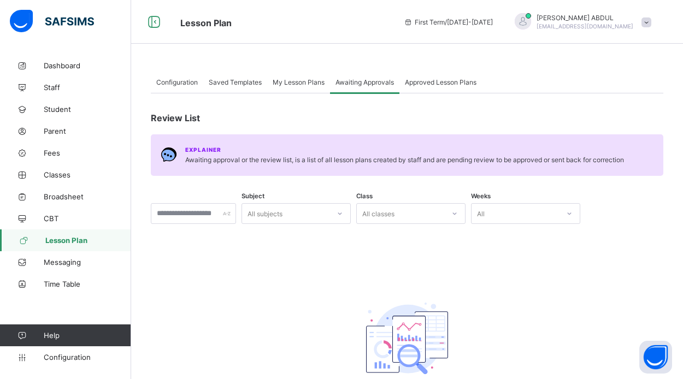
click at [420, 84] on span "Approved Lesson Plans" at bounding box center [441, 82] width 72 height 8
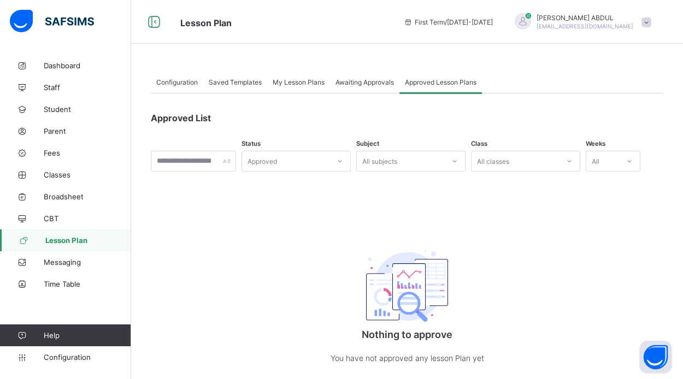
scroll to position [1, 0]
click at [186, 84] on span "Configuration" at bounding box center [177, 82] width 42 height 8
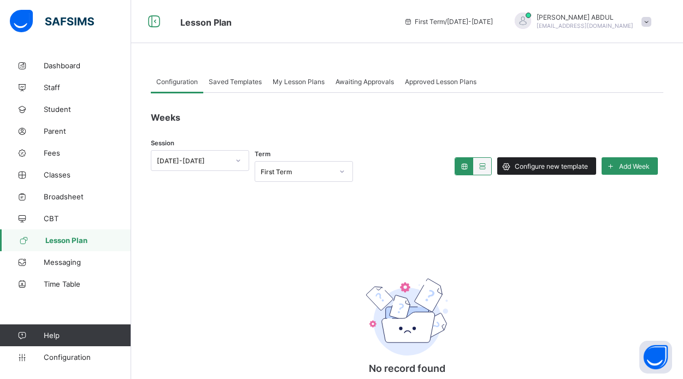
click at [537, 172] on div "Configure new template" at bounding box center [546, 165] width 99 height 17
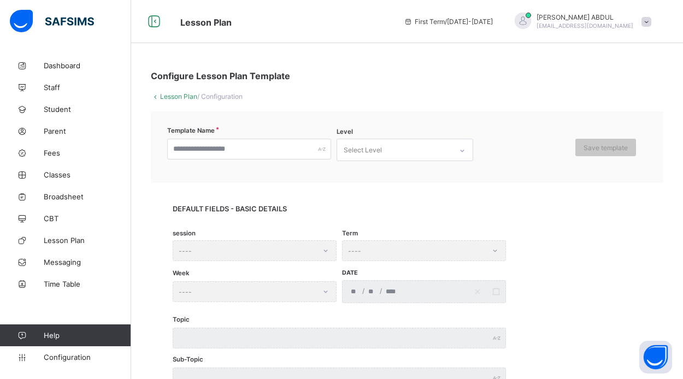
click at [447, 160] on div "Select Level" at bounding box center [394, 149] width 115 height 21
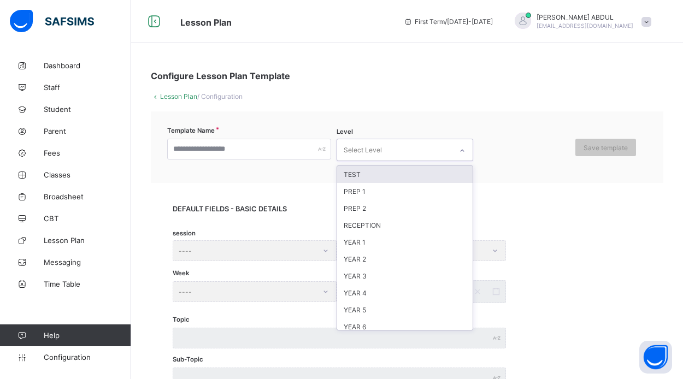
click at [447, 160] on div "Select Level" at bounding box center [394, 149] width 115 height 21
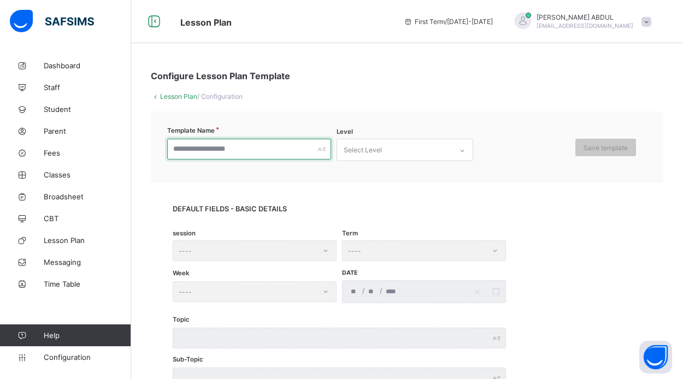
click at [309, 152] on input "text" at bounding box center [249, 149] width 164 height 21
click at [376, 208] on span "DEFAULT FIELDS - BASIC DETAILS" at bounding box center [407, 209] width 469 height 8
click at [68, 155] on span "Fees" at bounding box center [87, 153] width 87 height 9
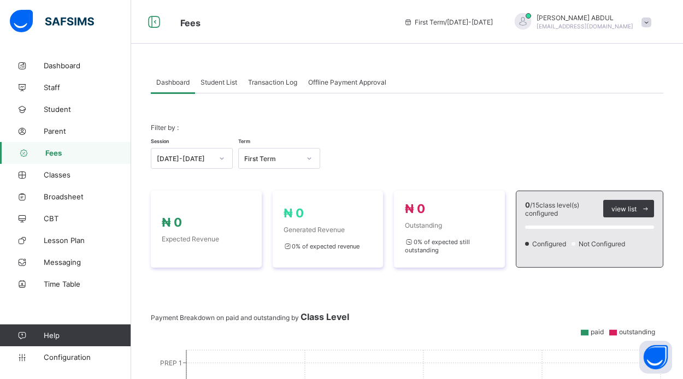
click at [216, 81] on span "Student List" at bounding box center [218, 82] width 37 height 8
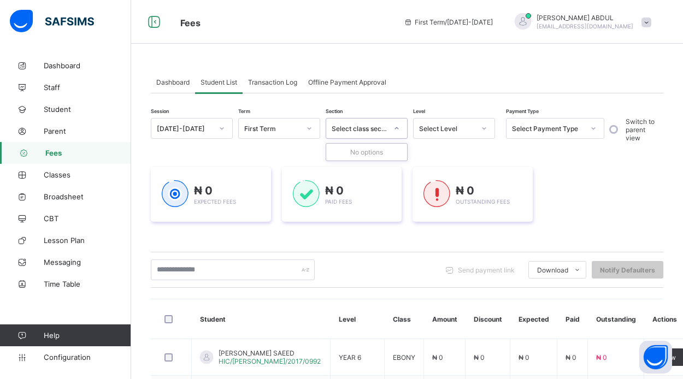
click at [363, 128] on div "Select class section" at bounding box center [360, 129] width 56 height 8
click at [393, 132] on div at bounding box center [396, 128] width 19 height 17
click at [431, 137] on div "Select Level" at bounding box center [454, 128] width 82 height 21
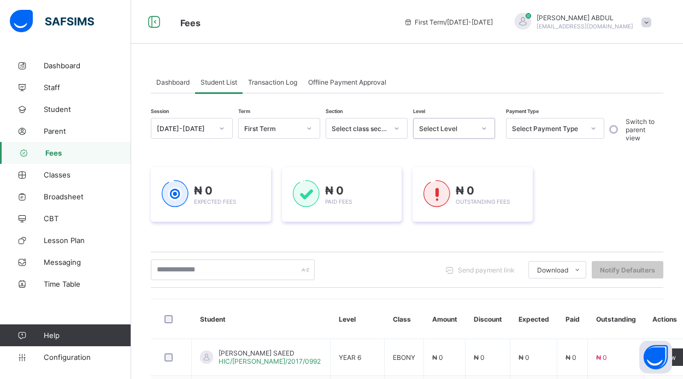
click at [430, 133] on div "Select Level" at bounding box center [444, 128] width 60 height 15
click at [393, 131] on div at bounding box center [396, 128] width 19 height 17
click at [546, 130] on div "Select Payment Type" at bounding box center [548, 129] width 72 height 8
click at [546, 131] on div "Select Payment Type" at bounding box center [548, 129] width 72 height 8
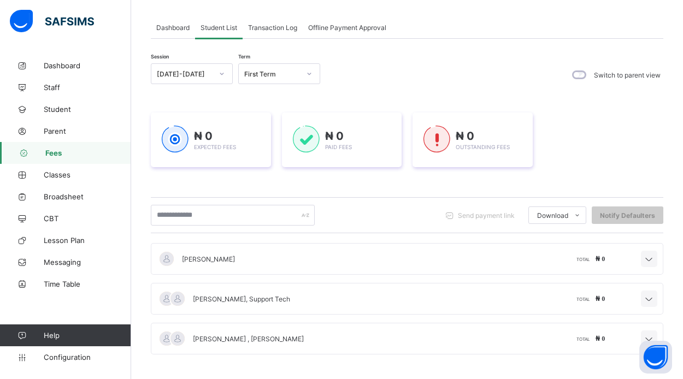
scroll to position [55, 0]
click at [655, 263] on icon at bounding box center [648, 259] width 13 height 11
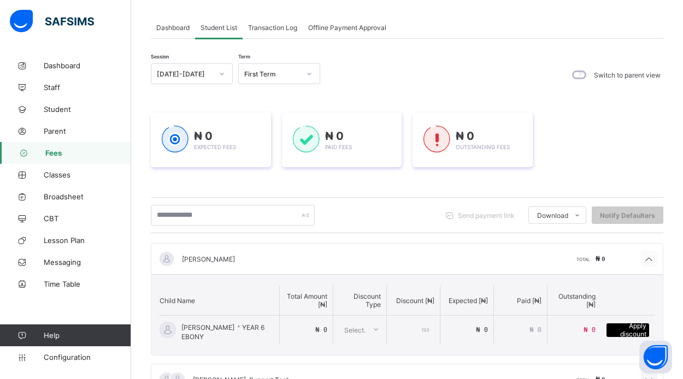
click at [655, 264] on icon at bounding box center [648, 259] width 13 height 11
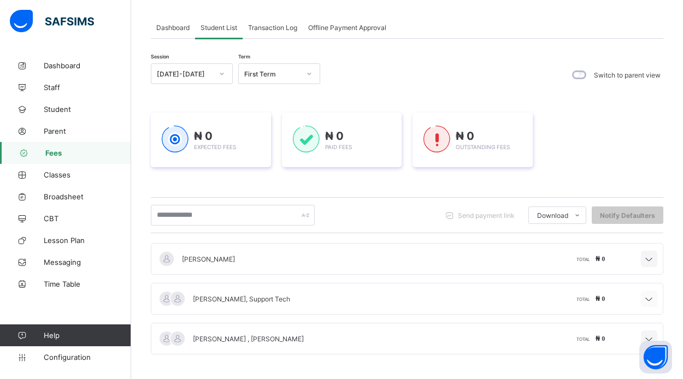
click at [648, 297] on icon at bounding box center [648, 299] width 13 height 11
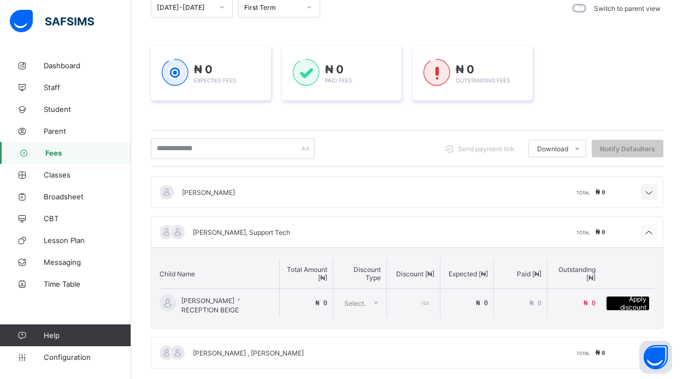
scroll to position [132, 0]
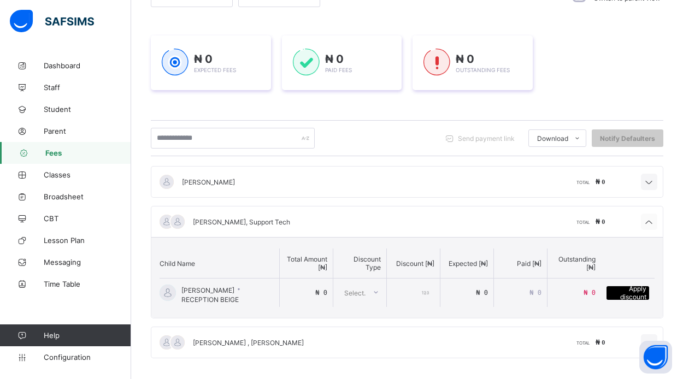
click at [648, 221] on icon at bounding box center [648, 222] width 13 height 11
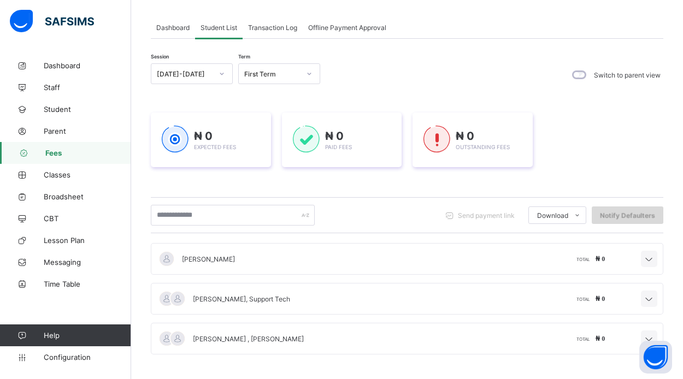
scroll to position [55, 0]
click at [649, 260] on icon at bounding box center [648, 259] width 13 height 11
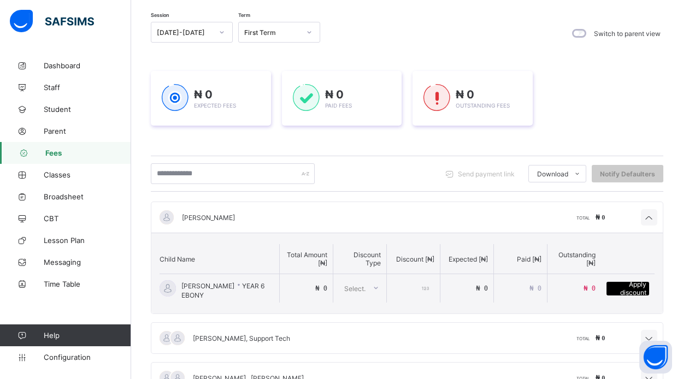
scroll to position [131, 0]
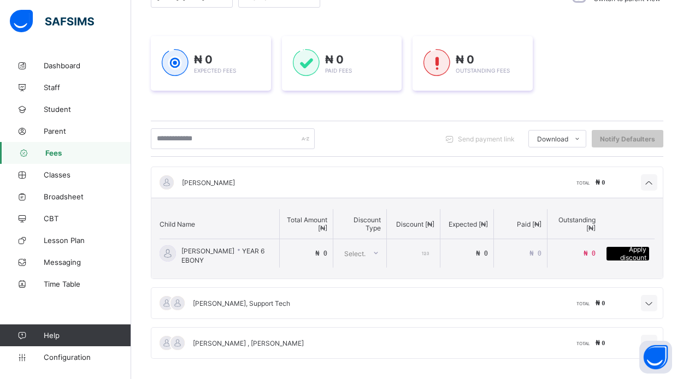
click at [519, 181] on div "TOTAL ₦ 0" at bounding box center [511, 182] width 186 height 9
click at [651, 182] on icon at bounding box center [648, 183] width 13 height 11
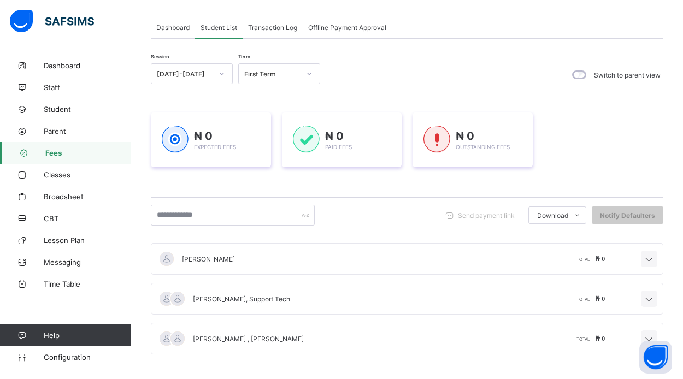
click at [633, 76] on label "Switch to parent view" at bounding box center [627, 75] width 67 height 8
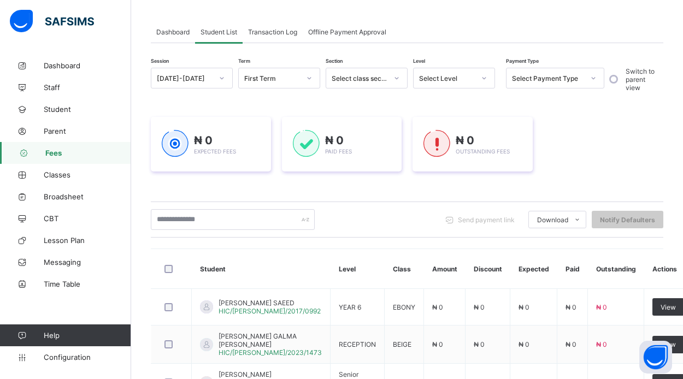
scroll to position [33, 0]
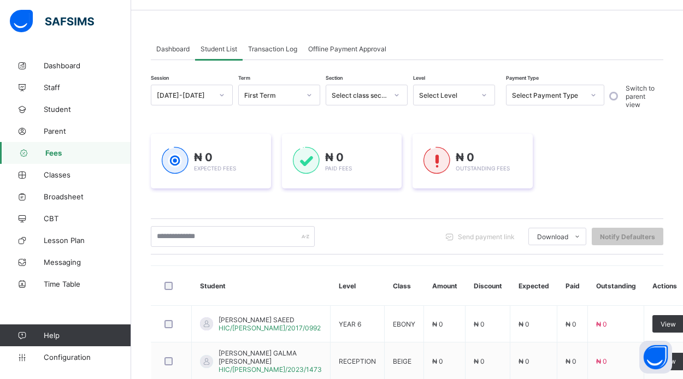
click at [367, 53] on div "Offline Payment Approval" at bounding box center [347, 49] width 89 height 22
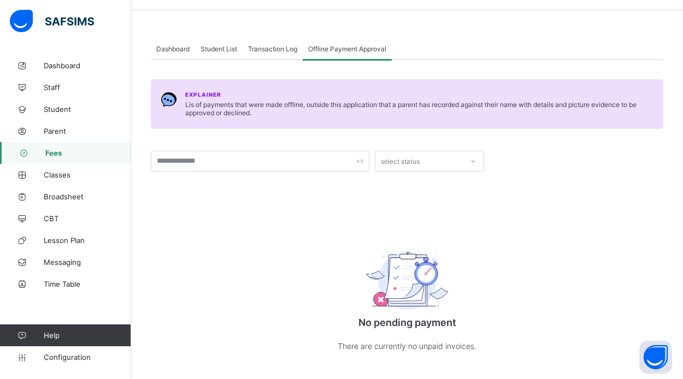
click at [290, 54] on div "Transaction Log" at bounding box center [273, 49] width 60 height 22
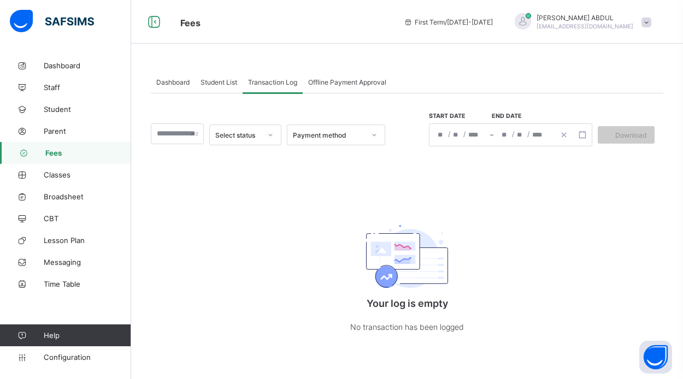
click at [217, 84] on span "Student List" at bounding box center [218, 82] width 37 height 8
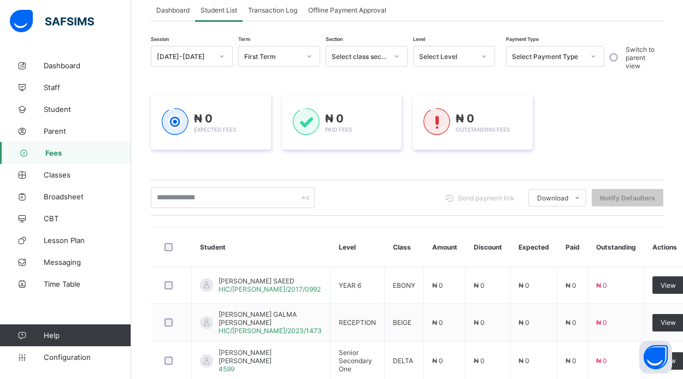
scroll to position [75, 0]
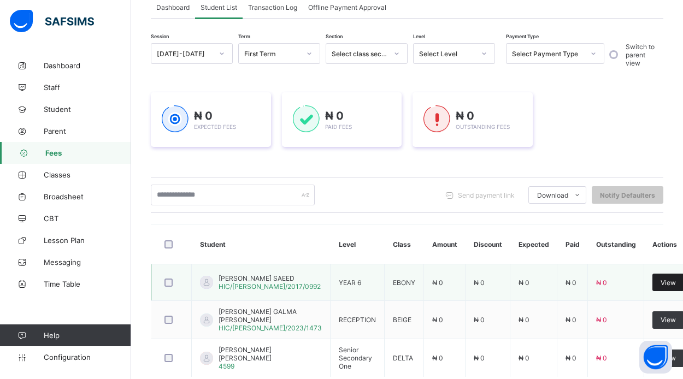
click at [660, 280] on span "View" at bounding box center [667, 283] width 15 height 8
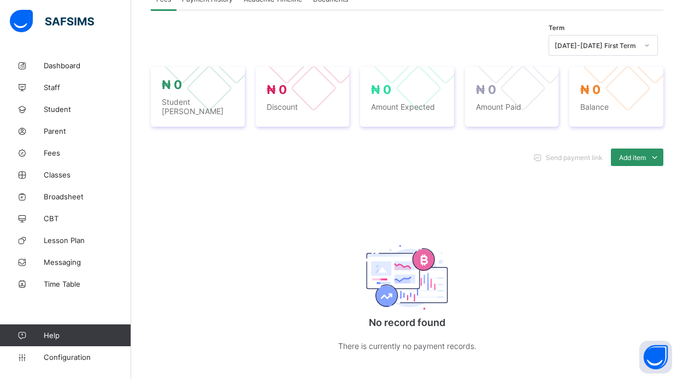
scroll to position [197, 0]
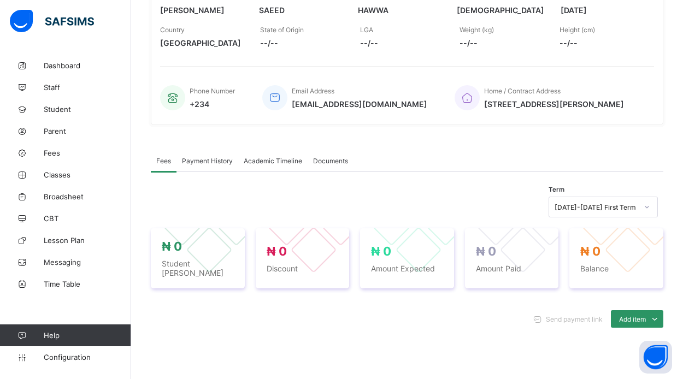
click at [282, 164] on span "Academic Timeline" at bounding box center [273, 161] width 58 height 8
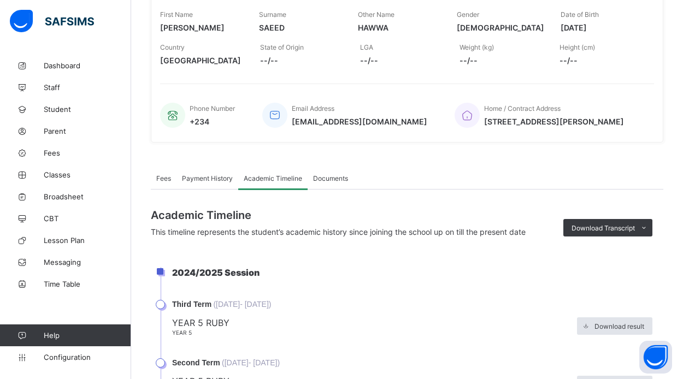
scroll to position [155, 0]
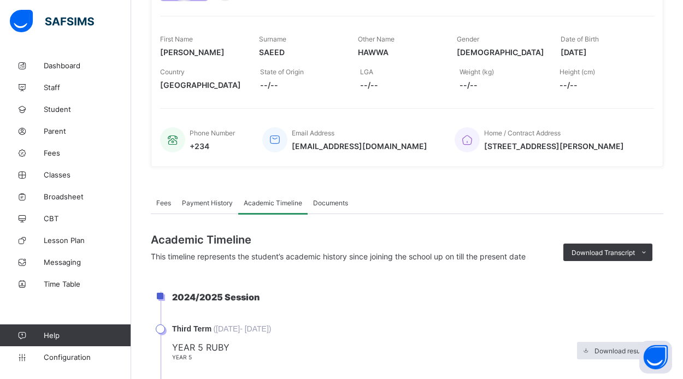
click at [168, 207] on span "Fees" at bounding box center [163, 203] width 15 height 8
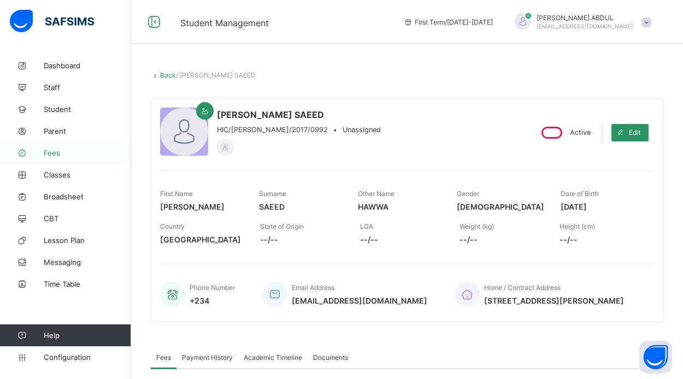
scroll to position [0, 0]
click at [61, 158] on link "Fees" at bounding box center [65, 153] width 131 height 22
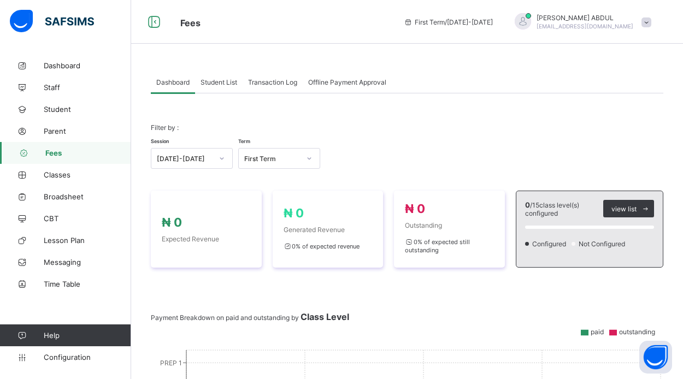
click at [646, 22] on span at bounding box center [646, 22] width 10 height 10
click at [222, 86] on span "Student List" at bounding box center [218, 82] width 37 height 8
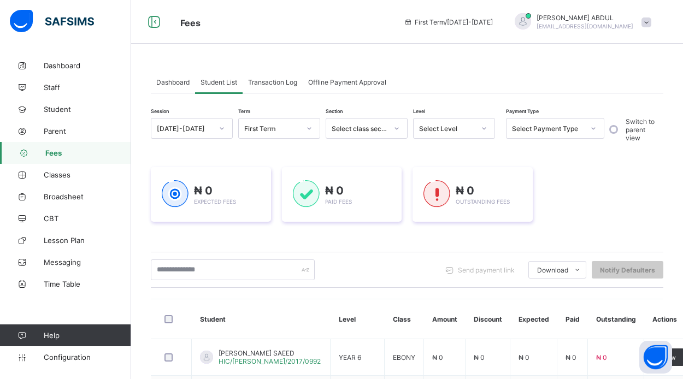
click at [57, 155] on span "Fees" at bounding box center [88, 153] width 86 height 9
click at [173, 85] on span "Dashboard" at bounding box center [172, 82] width 33 height 8
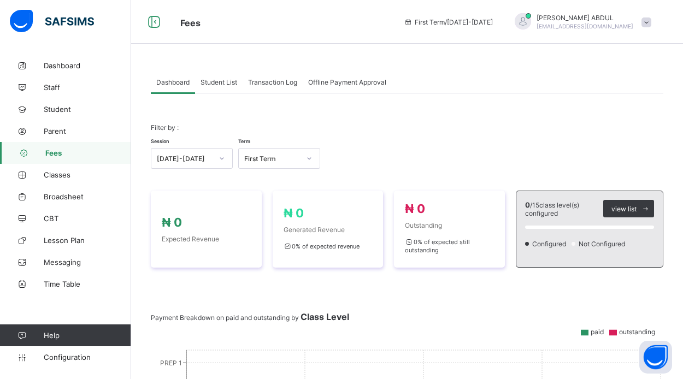
click at [221, 85] on span "Student List" at bounding box center [218, 82] width 37 height 8
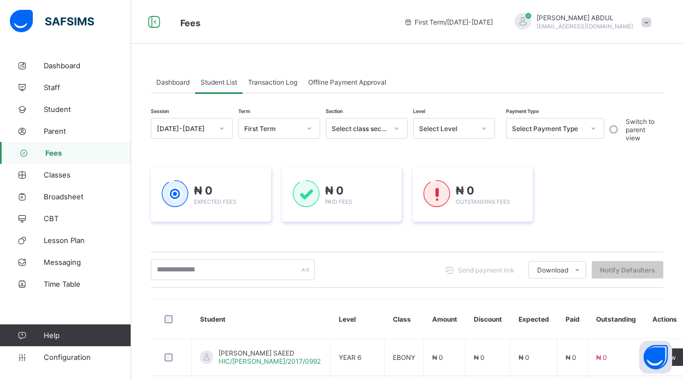
click at [272, 82] on span "Transaction Log" at bounding box center [272, 82] width 49 height 8
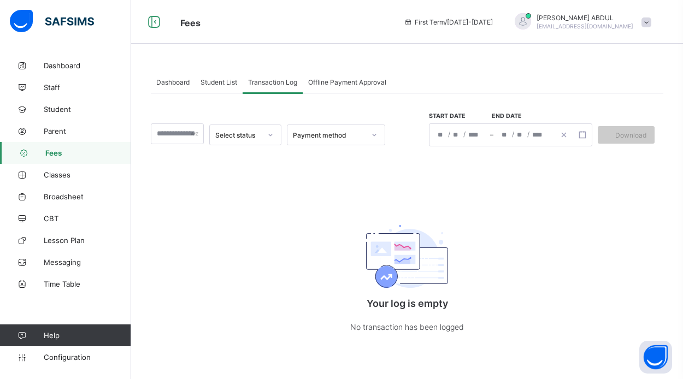
click at [309, 82] on div "Offline Payment Approval" at bounding box center [347, 82] width 89 height 22
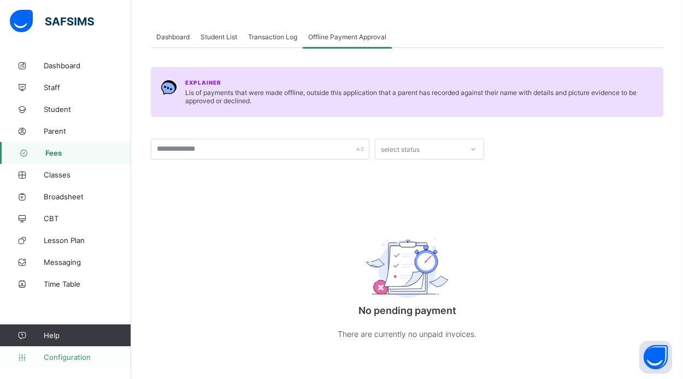
scroll to position [45, 0]
click at [75, 357] on span "Configuration" at bounding box center [87, 357] width 87 height 9
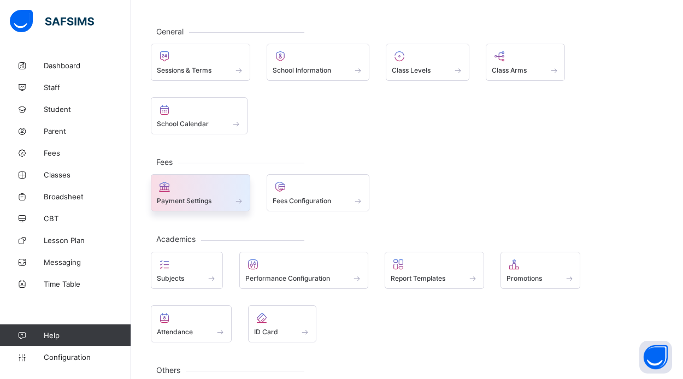
click at [210, 196] on div "Payment Settings" at bounding box center [200, 200] width 87 height 9
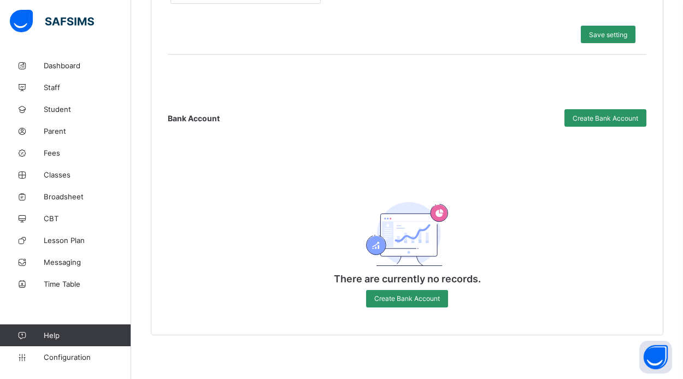
scroll to position [485, 0]
click at [576, 117] on span "Create Bank Account" at bounding box center [606, 118] width 66 height 8
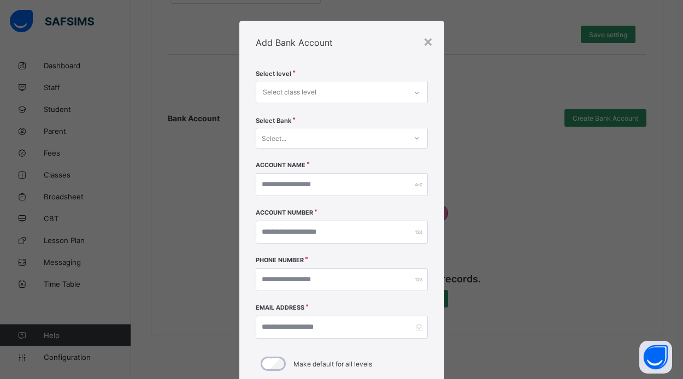
scroll to position [0, 0]
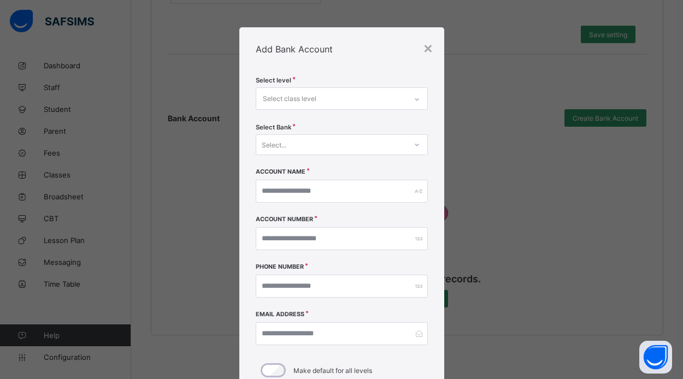
click at [352, 145] on div "Select..." at bounding box center [331, 144] width 150 height 15
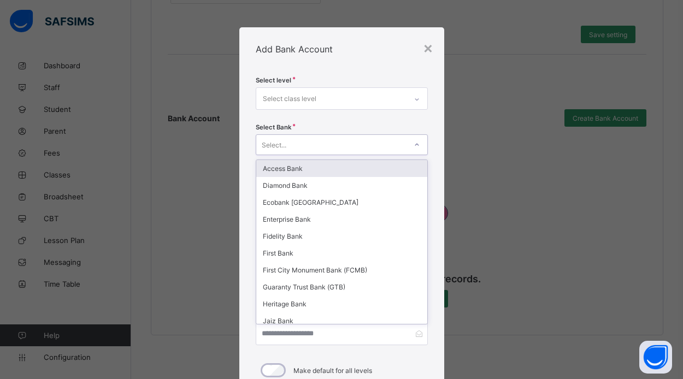
click at [352, 145] on div "Select..." at bounding box center [331, 144] width 150 height 15
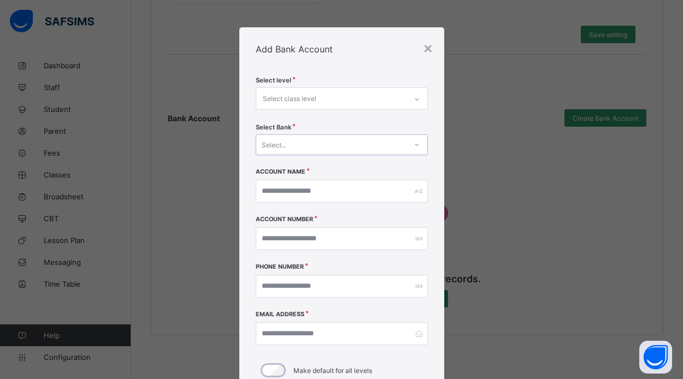
click at [339, 97] on div "Select class level" at bounding box center [331, 98] width 150 height 21
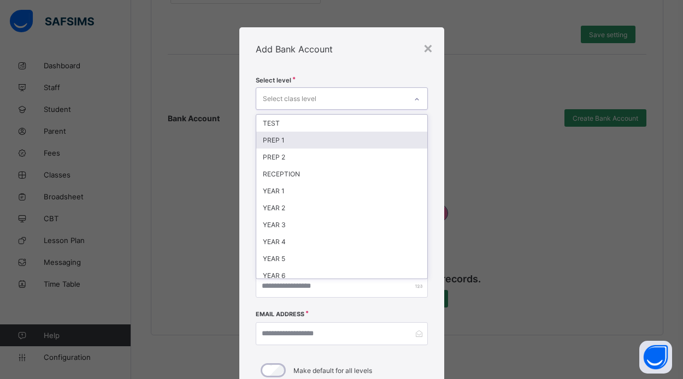
click at [331, 133] on div "PREP 1" at bounding box center [341, 140] width 171 height 17
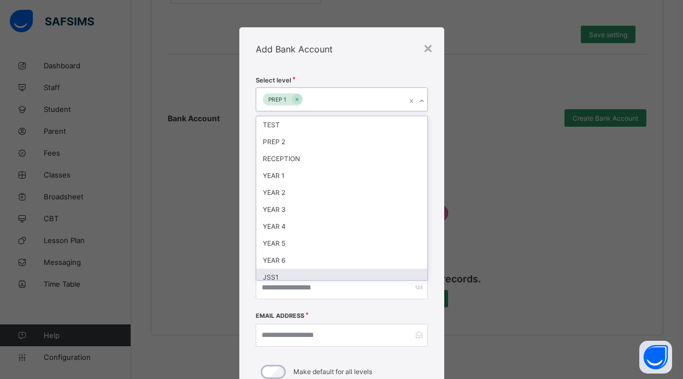
click at [363, 306] on div "Phone Number" at bounding box center [342, 290] width 172 height 48
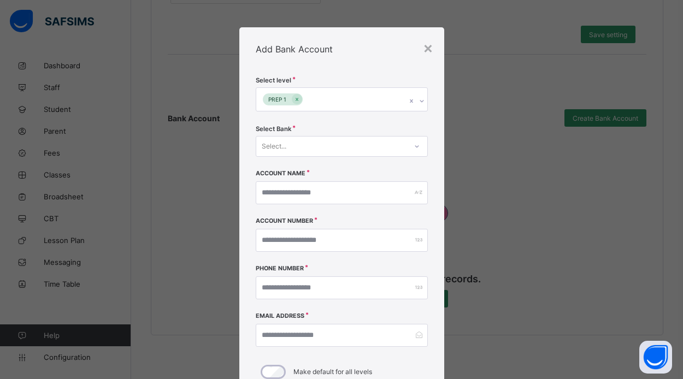
click at [329, 144] on div "Select..." at bounding box center [331, 146] width 150 height 15
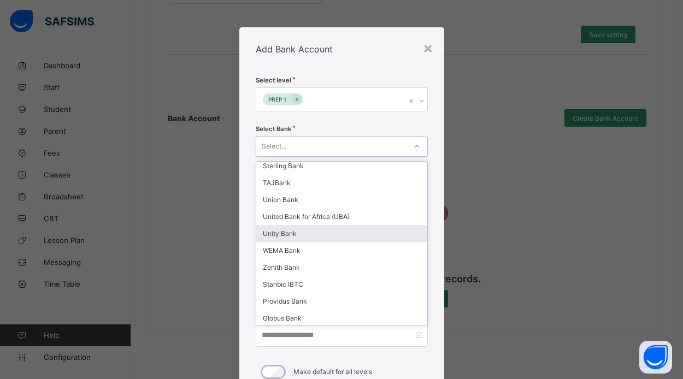
scroll to position [244, 0]
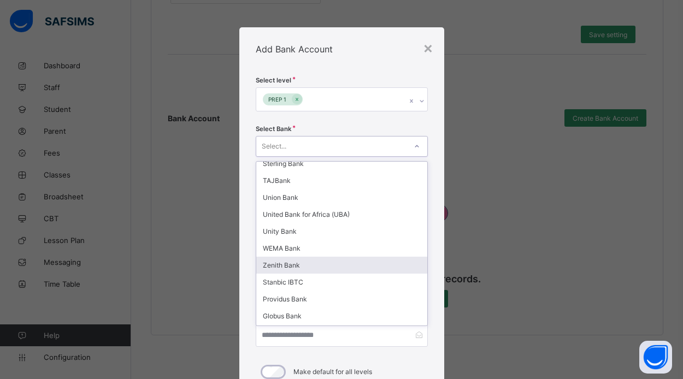
click at [292, 268] on div "Zenith Bank" at bounding box center [341, 265] width 171 height 17
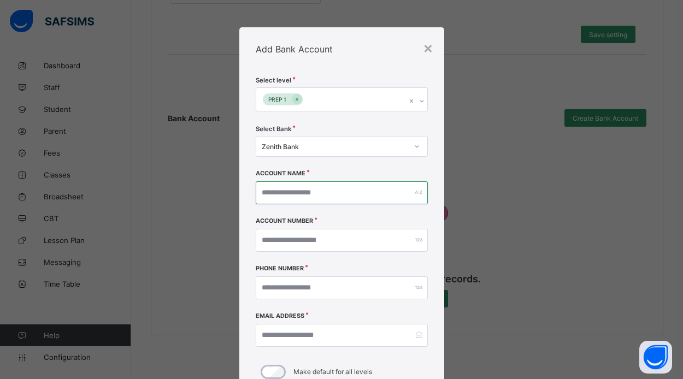
click at [294, 198] on input "text" at bounding box center [342, 192] width 172 height 23
type input "**********"
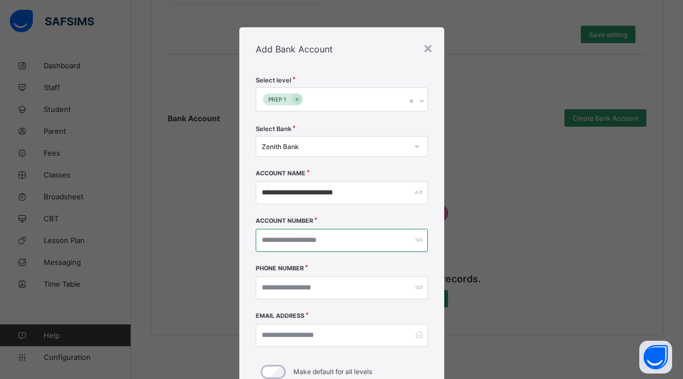
click at [295, 236] on input "number" at bounding box center [342, 240] width 172 height 23
type input "**********"
click at [323, 292] on input "number" at bounding box center [342, 287] width 172 height 23
type input "**********"
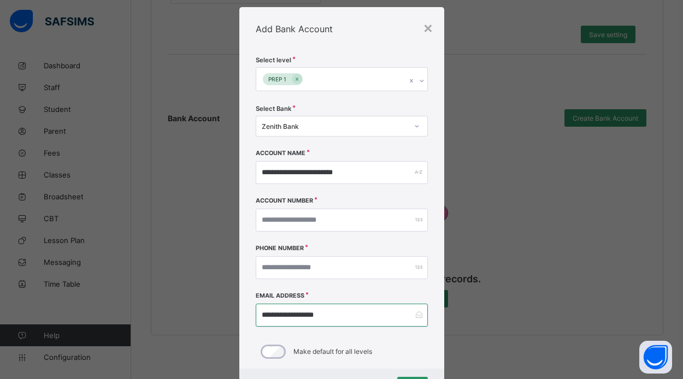
scroll to position [47, 0]
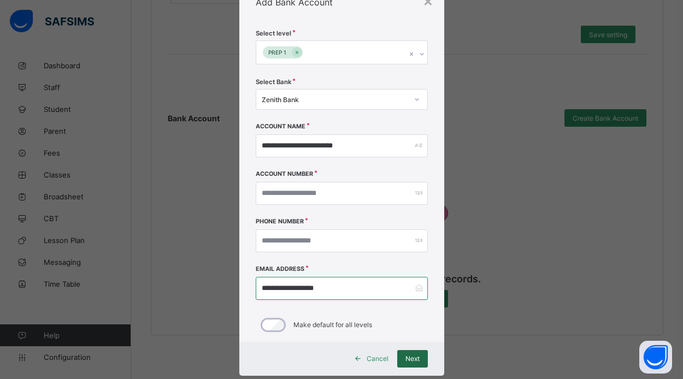
type input "**********"
click at [405, 357] on span "Next" at bounding box center [412, 359] width 14 height 8
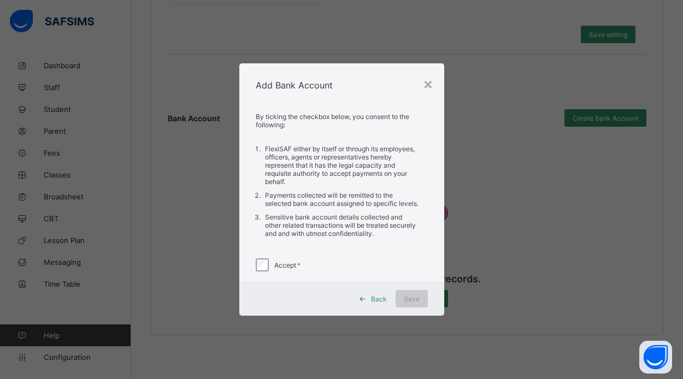
scroll to position [0, 0]
click at [411, 303] on span "Save" at bounding box center [412, 299] width 16 height 8
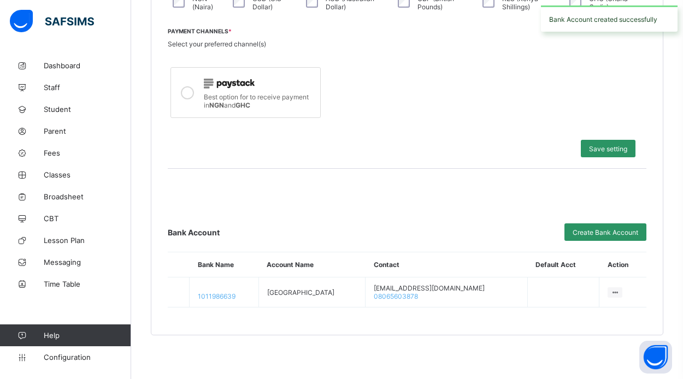
scroll to position [371, 0]
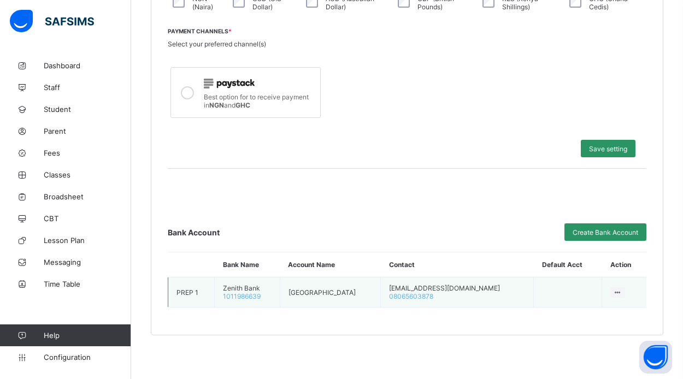
click at [614, 291] on icon at bounding box center [617, 292] width 9 height 8
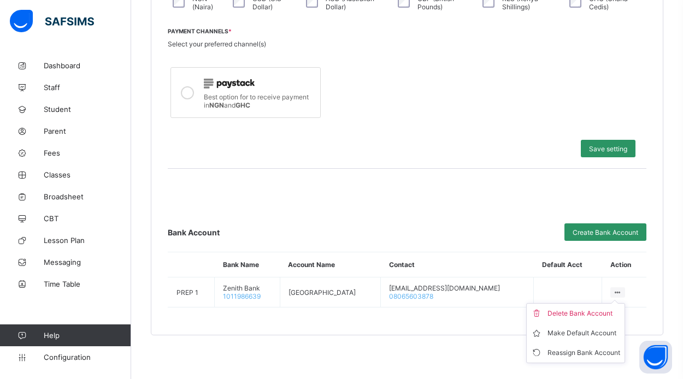
click at [487, 214] on div "Bank Account Create Bank Account Bank Name Account Name Contact Default Acct Ac…" at bounding box center [407, 237] width 479 height 139
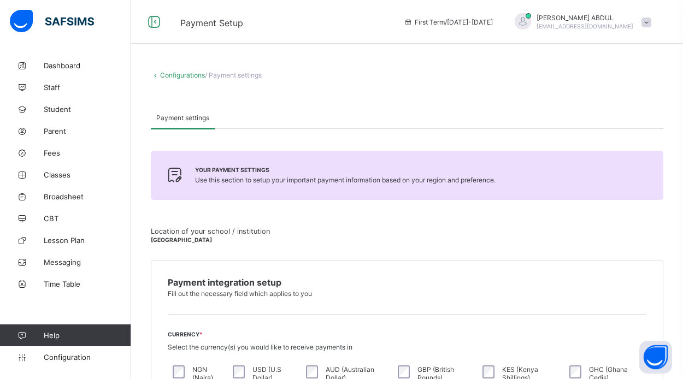
scroll to position [0, 0]
click at [74, 152] on span "Fees" at bounding box center [87, 153] width 87 height 9
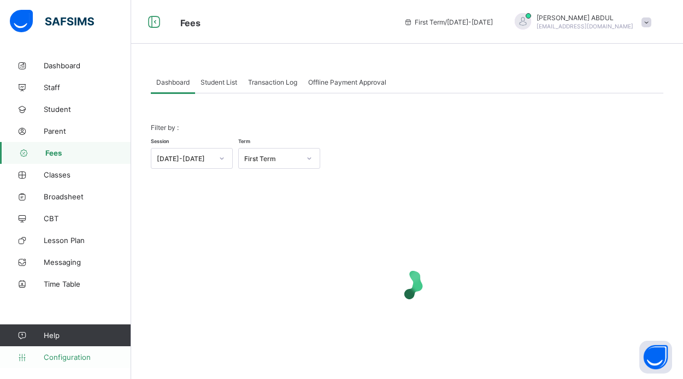
click at [87, 355] on span "Configuration" at bounding box center [87, 357] width 87 height 9
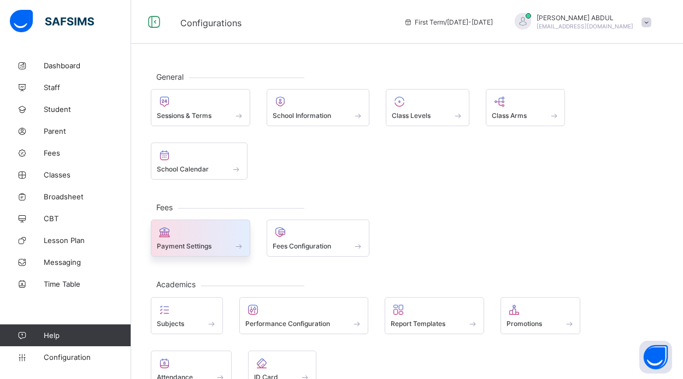
click at [210, 251] on div "Payment Settings" at bounding box center [200, 238] width 99 height 37
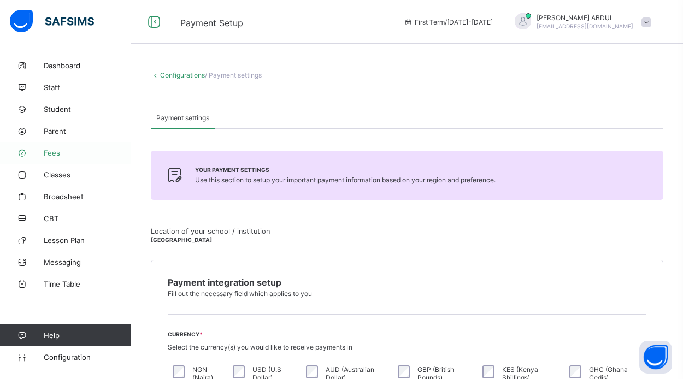
click at [111, 148] on link "Fees" at bounding box center [65, 153] width 131 height 22
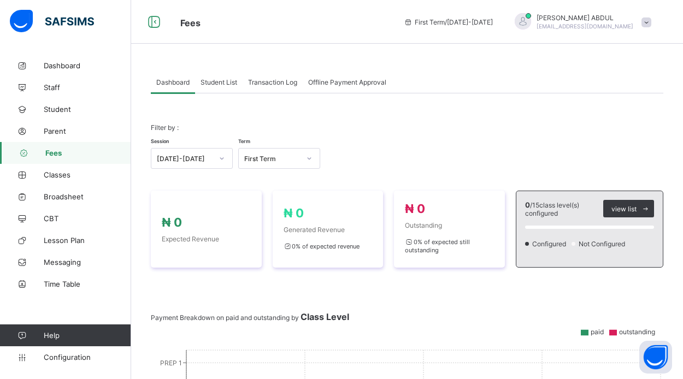
click at [229, 81] on span "Student List" at bounding box center [218, 82] width 37 height 8
